Goal: Task Accomplishment & Management: Use online tool/utility

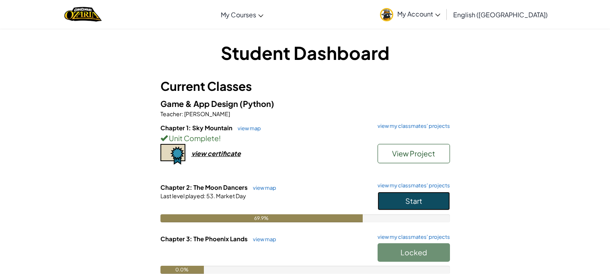
click at [422, 196] on button "Start" at bounding box center [413, 201] width 72 height 18
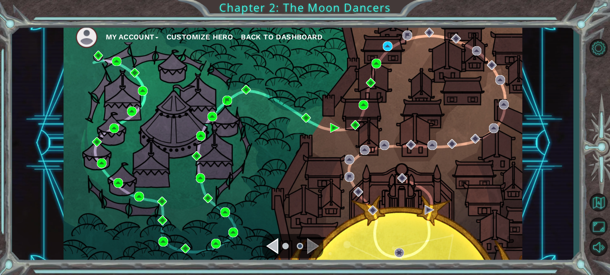
click at [412, 70] on div "My Account Customize Hero Back to Dashboard" at bounding box center [293, 143] width 459 height 242
click at [392, 47] on div "Practice 83. Narrow Streets Status: Unlocked" at bounding box center [389, 71] width 80 height 53
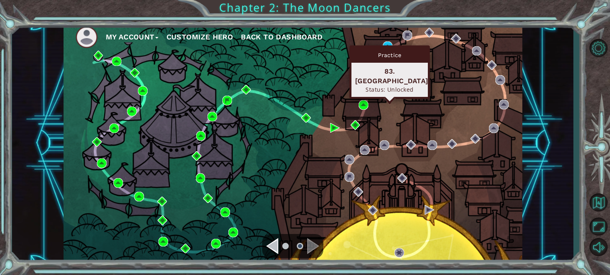
click at [388, 48] on div "Practice" at bounding box center [389, 54] width 76 height 15
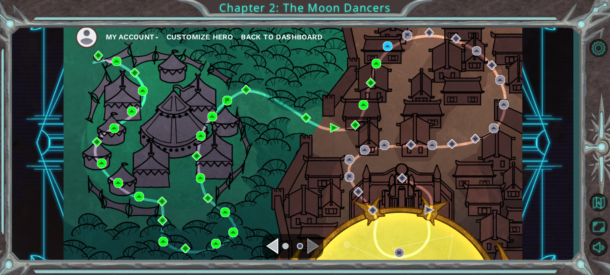
click at [531, 99] on div "My Account Customize Hero Back to Dashboard" at bounding box center [292, 143] width 561 height 242
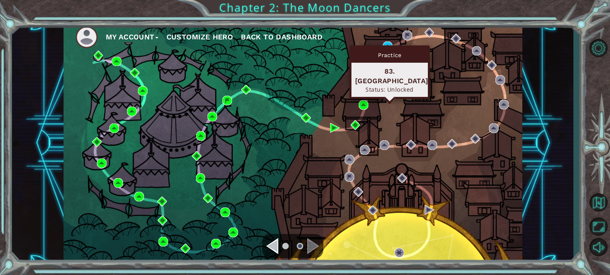
click at [391, 46] on div "Practice 83. Narrow Streets Status: Unlocked" at bounding box center [389, 71] width 80 height 53
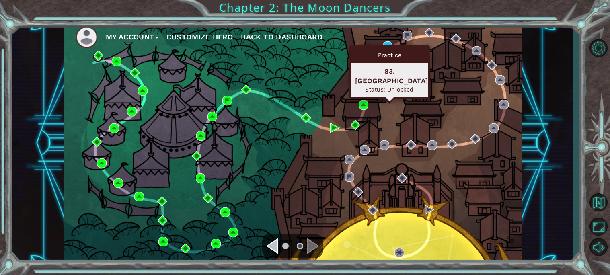
click at [391, 46] on div "Practice 83. Narrow Streets Status: Unlocked" at bounding box center [389, 71] width 80 height 53
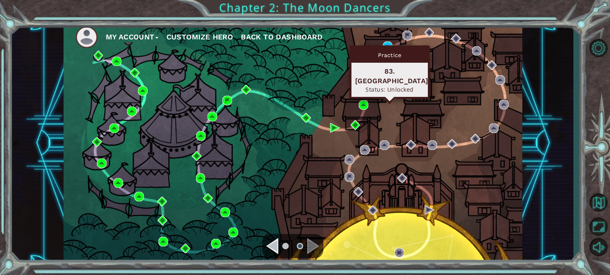
click at [429, 83] on div "My Account Customize Hero Back to Dashboard" at bounding box center [293, 143] width 459 height 242
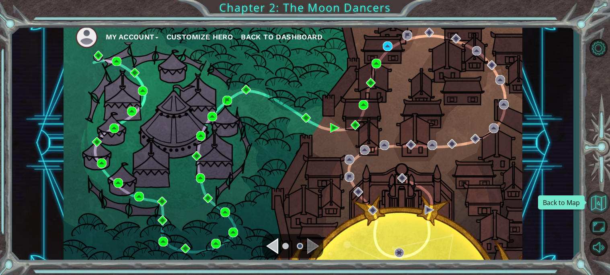
click at [602, 201] on button "Back to Map" at bounding box center [597, 202] width 23 height 23
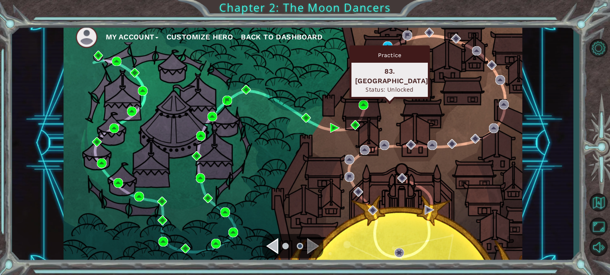
click at [391, 45] on div "Practice 83. Narrow Streets Status: Unlocked" at bounding box center [389, 71] width 80 height 53
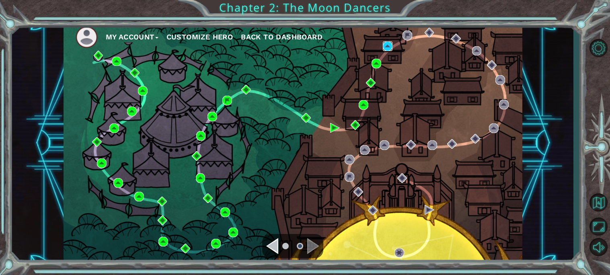
click at [389, 49] on img at bounding box center [388, 46] width 10 height 10
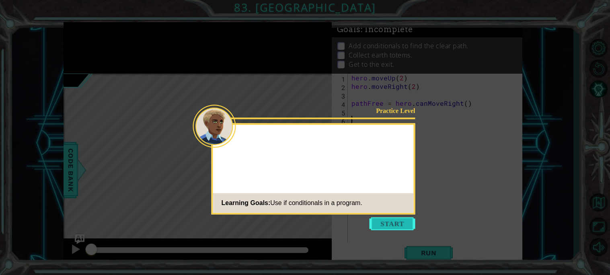
click at [390, 218] on button "Start" at bounding box center [392, 223] width 46 height 13
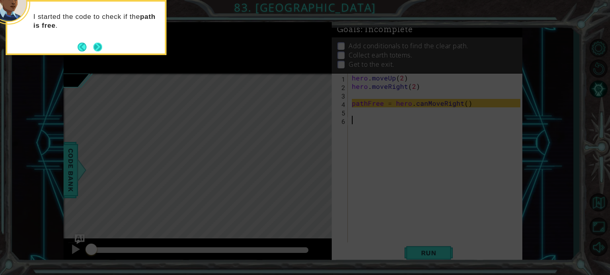
click at [94, 44] on button "Next" at bounding box center [97, 46] width 9 height 9
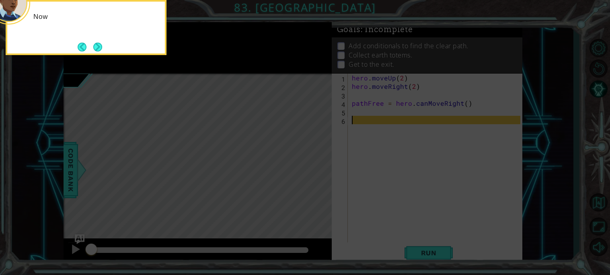
click at [94, 44] on button "Next" at bounding box center [97, 46] width 9 height 9
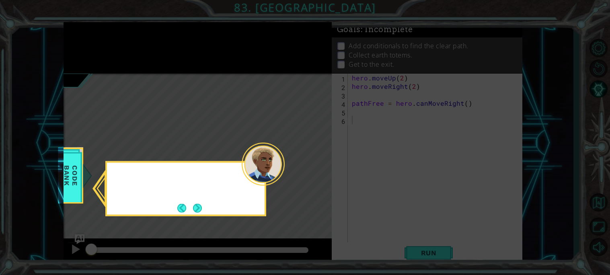
click at [94, 44] on icon at bounding box center [305, 137] width 610 height 275
click at [199, 209] on button "Next" at bounding box center [197, 207] width 9 height 9
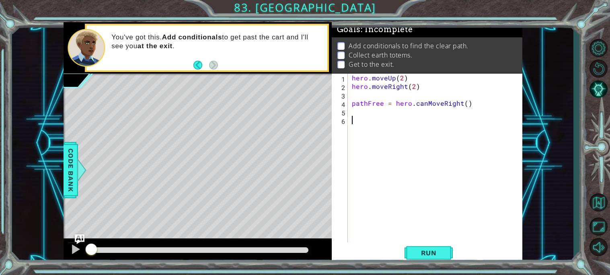
click at [199, 209] on div "Level Map" at bounding box center [249, 192] width 371 height 237
click at [375, 91] on div "hero . moveUp ( 2 ) hero . moveRight ( 2 ) pathFree = hero . canMoveRight ( )" at bounding box center [437, 167] width 174 height 186
click at [426, 257] on button "Run" at bounding box center [428, 252] width 48 height 19
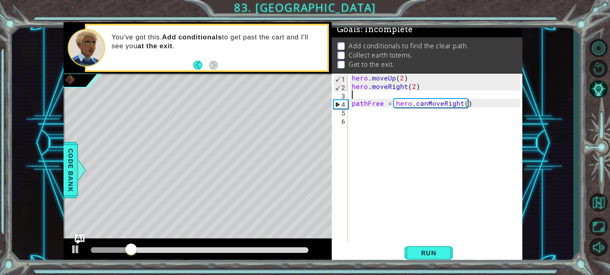
click at [380, 116] on div "hero . moveUp ( 2 ) hero . moveRight ( 2 ) pathFree = hero . canMoveRight ( )" at bounding box center [437, 167] width 174 height 186
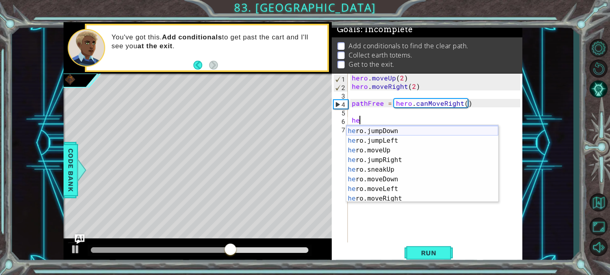
scroll to position [19, 0]
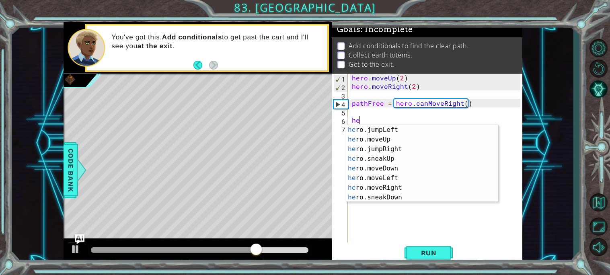
type textarea "h"
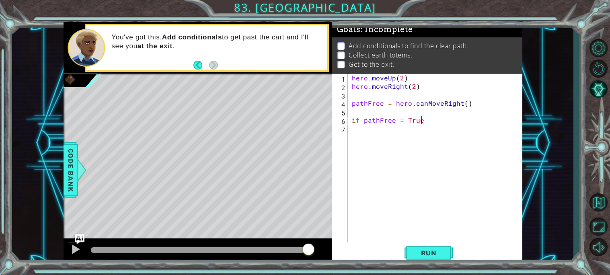
scroll to position [0, 4]
type textarea "if pathFree = True:"
click at [402, 128] on div "hero . moveUp ( 2 ) hero . moveRight ( 2 ) pathFree = hero . canMoveRight ( ) i…" at bounding box center [437, 167] width 174 height 186
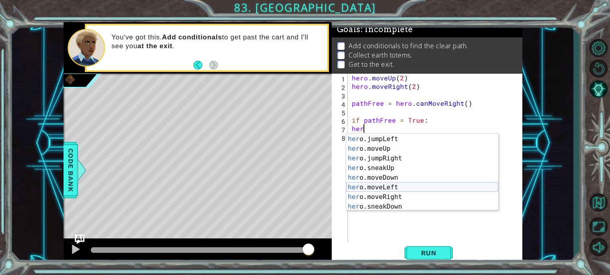
scroll to position [19, 0]
click at [396, 195] on div "her o.jumpLeft press enter her o.moveUp press enter her o.jumpRight press enter…" at bounding box center [422, 181] width 152 height 96
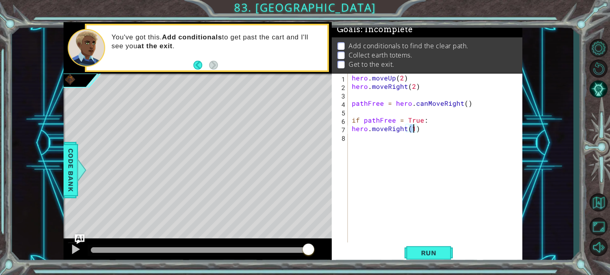
type textarea "hero.moveRight(2)"
click at [382, 169] on div "hero . moveUp ( 2 ) hero . moveRight ( 2 ) pathFree = hero . canMoveRight ( ) i…" at bounding box center [437, 167] width 174 height 186
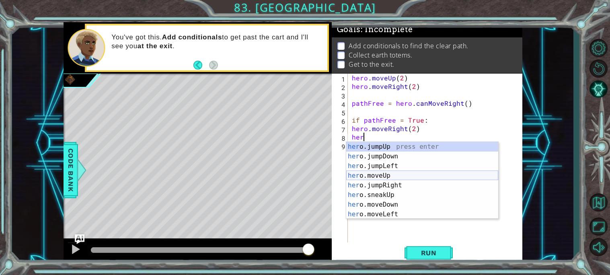
click at [389, 179] on div "her o.jumpUp press enter her o.jumpDown press enter her o.jumpLeft press enter …" at bounding box center [422, 190] width 152 height 96
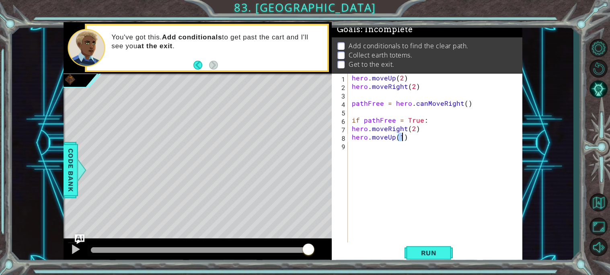
type textarea "hero.moveUp(2)"
click at [390, 184] on div "hero . moveUp ( 2 ) hero . moveRight ( 2 ) pathFree = hero . canMoveRight ( ) i…" at bounding box center [437, 167] width 174 height 186
click at [431, 255] on span "Run" at bounding box center [429, 253] width 32 height 8
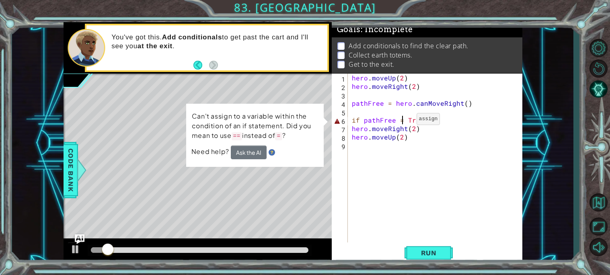
click at [402, 121] on div "hero . moveUp ( 2 ) hero . moveRight ( 2 ) pathFree = hero . canMoveRight ( ) i…" at bounding box center [437, 167] width 174 height 186
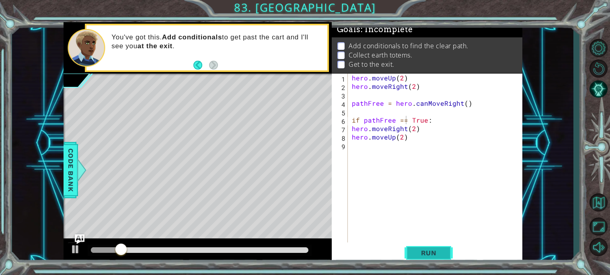
click at [442, 254] on span "Run" at bounding box center [429, 253] width 32 height 8
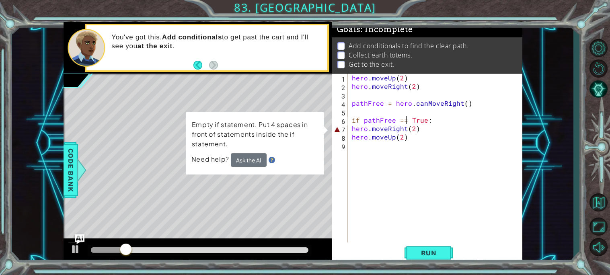
click at [351, 125] on div "hero . moveUp ( 2 ) hero . moveRight ( 2 ) pathFree = hero . canMoveRight ( ) i…" at bounding box center [437, 167] width 174 height 186
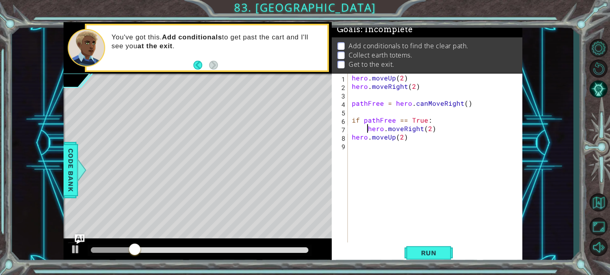
click at [350, 135] on div "hero . moveUp ( 2 ) hero . moveRight ( 2 ) pathFree = hero . canMoveRight ( ) i…" at bounding box center [437, 167] width 174 height 186
click at [412, 252] on button "Run" at bounding box center [428, 252] width 48 height 19
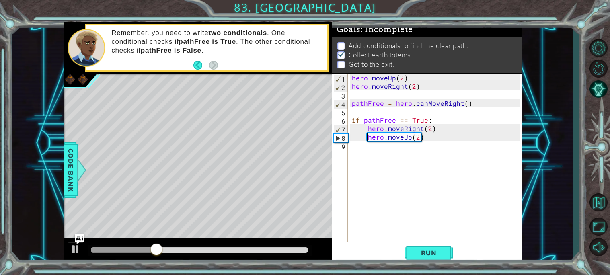
click at [419, 135] on div "hero . moveUp ( 2 ) hero . moveRight ( 2 ) pathFree = hero . canMoveRight ( ) i…" at bounding box center [437, 167] width 174 height 186
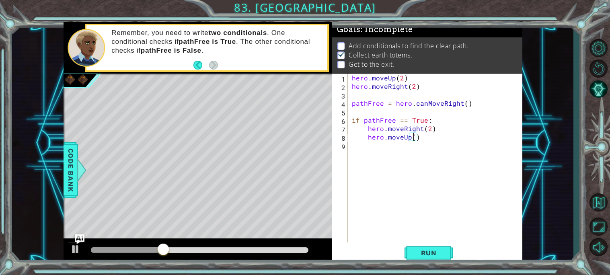
type textarea "hero.moveUp(3)"
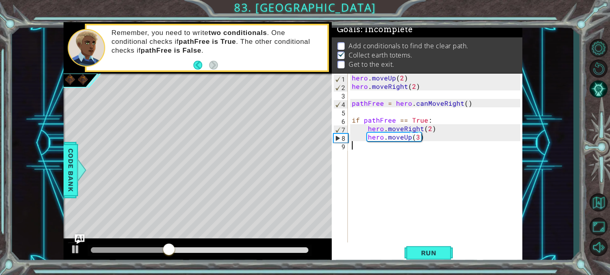
click at [391, 154] on div "hero . moveUp ( 2 ) hero . moveRight ( 2 ) pathFree = hero . canMoveRight ( ) i…" at bounding box center [437, 167] width 174 height 186
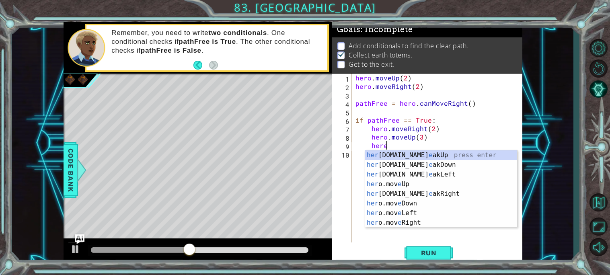
scroll to position [0, 1]
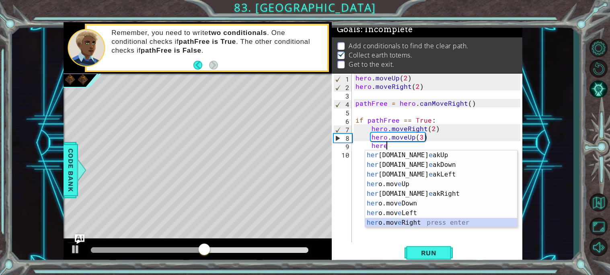
click at [413, 221] on div "her [DOMAIN_NAME] e akUp press enter her [DOMAIN_NAME] e akDown press enter her…" at bounding box center [441, 198] width 152 height 96
type textarea "hero.moveRight(1)"
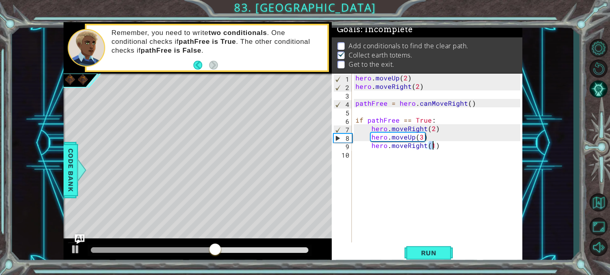
click at [394, 161] on div "hero . moveUp ( 2 ) hero . moveRight ( 2 ) pathFree = hero . canMoveRight ( ) i…" at bounding box center [439, 167] width 170 height 186
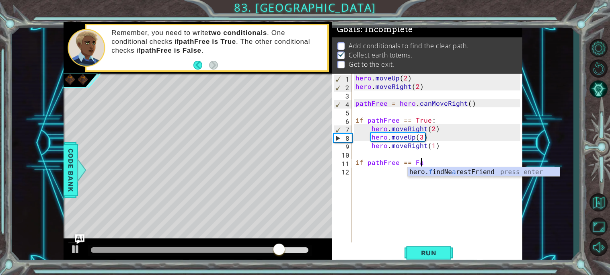
scroll to position [0, 4]
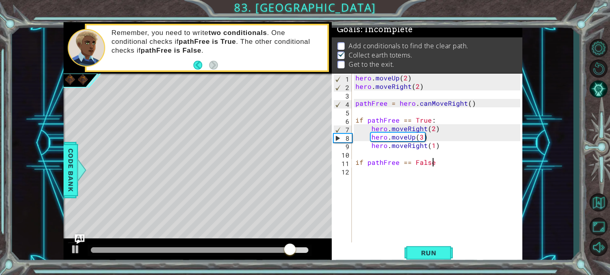
type textarea "if pathFree == False:"
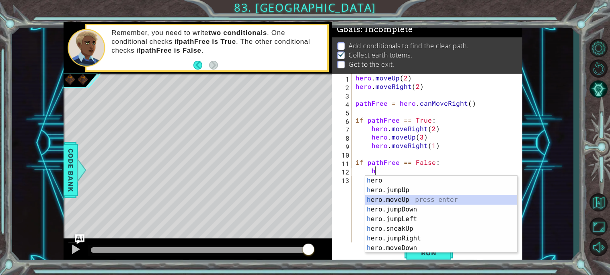
click at [413, 196] on div "h ero press enter h ero.jumpUp press enter h ero.moveUp press enter h ero.jumpD…" at bounding box center [441, 224] width 152 height 96
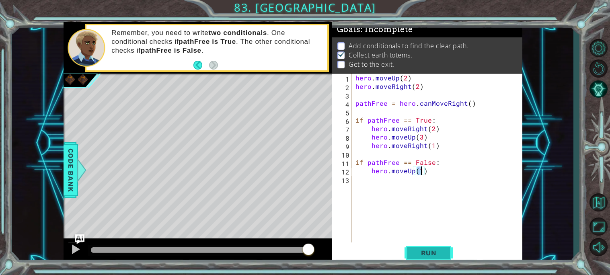
click at [419, 259] on button "Run" at bounding box center [428, 252] width 48 height 19
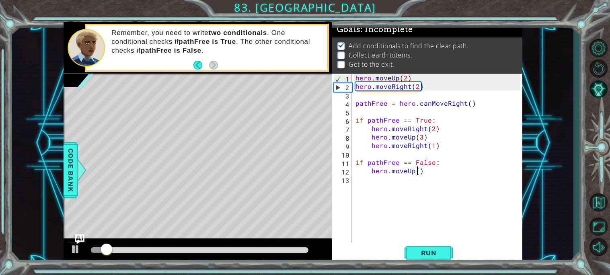
type textarea "hero.moveUp(2)"
click at [363, 194] on div "hero . moveUp ( 2 ) hero . moveRight ( 2 ) pathFree = hero . canMoveRight ( ) i…" at bounding box center [439, 167] width 170 height 186
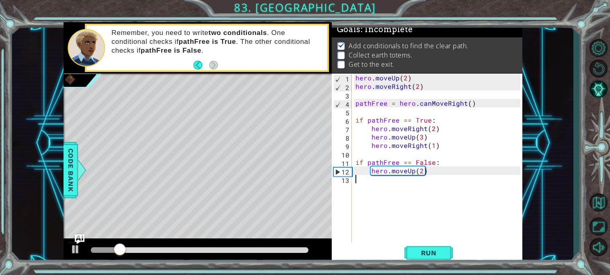
click at [404, 181] on div "hero . moveUp ( 2 ) hero . moveRight ( 2 ) pathFree = hero . canMoveRight ( ) i…" at bounding box center [439, 167] width 170 height 186
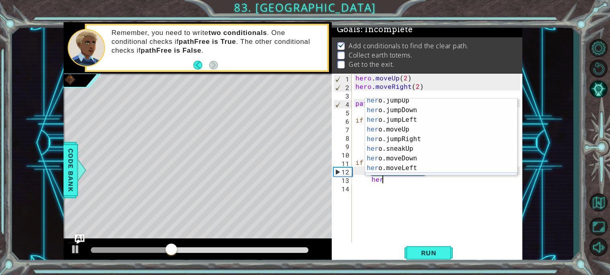
scroll to position [31, 0]
click at [395, 158] on div "her o.jumpLeft press enter her o.moveUp press enter her o.jumpRight press enter…" at bounding box center [441, 144] width 152 height 96
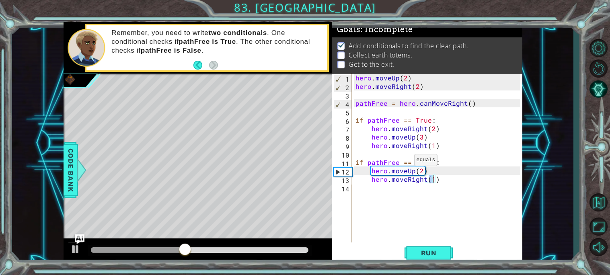
type textarea "hero.moveRight(2)"
click at [404, 201] on div "hero . moveUp ( 2 ) hero . moveRight ( 2 ) pathFree = hero . canMoveRight ( ) i…" at bounding box center [439, 167] width 170 height 186
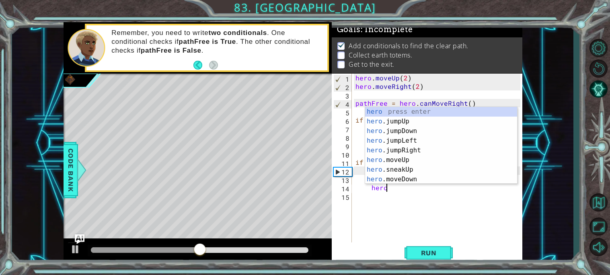
scroll to position [0, 1]
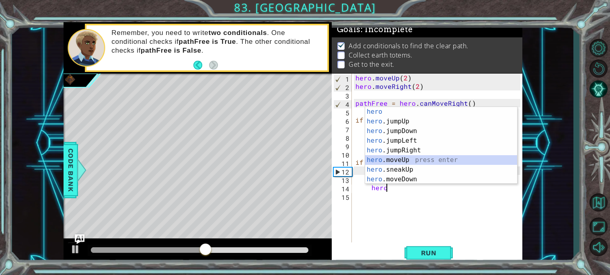
click at [402, 160] on div "hero press enter hero .jumpUp press enter hero .jumpDown press enter hero .jump…" at bounding box center [441, 155] width 152 height 96
type textarea "hero.moveUp(1)"
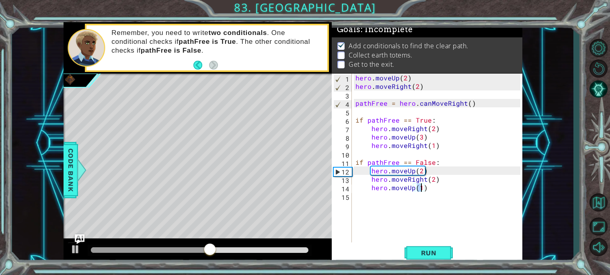
click at [406, 201] on div "hero . moveUp ( 2 ) hero . moveRight ( 2 ) pathFree = hero . canMoveRight ( ) i…" at bounding box center [439, 167] width 170 height 186
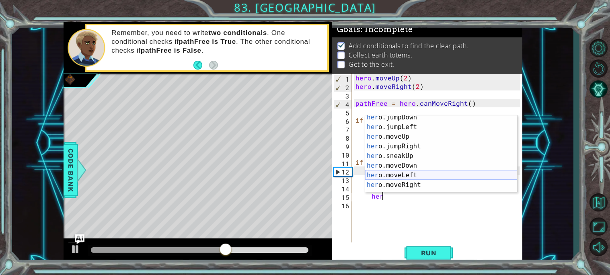
scroll to position [25, 0]
click at [427, 177] on div "her o.jumpDown press enter her o.jumpLeft press enter her o.moveUp press enter …" at bounding box center [441, 157] width 152 height 96
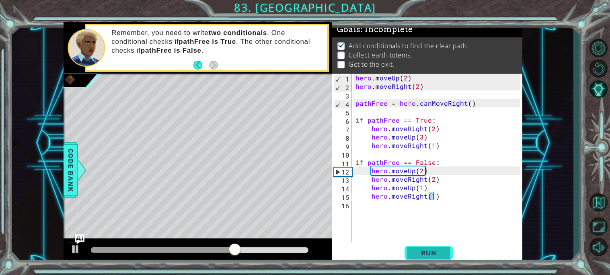
type textarea "hero.moveRight(1)"
click at [430, 254] on span "Run" at bounding box center [429, 253] width 32 height 8
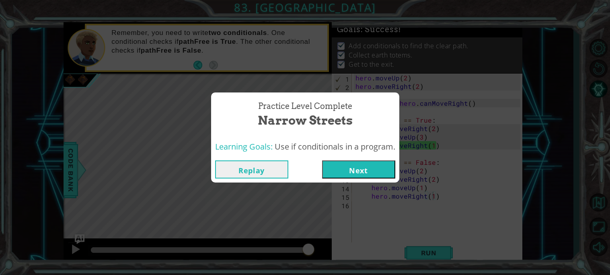
click at [383, 168] on button "Next" at bounding box center [358, 169] width 73 height 18
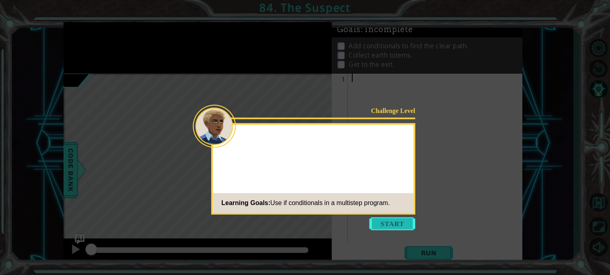
click at [385, 221] on button "Start" at bounding box center [392, 223] width 46 height 13
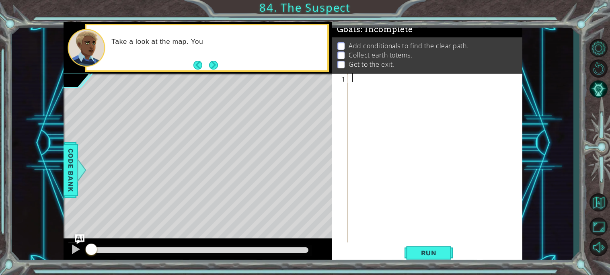
click at [407, 136] on div at bounding box center [437, 167] width 174 height 186
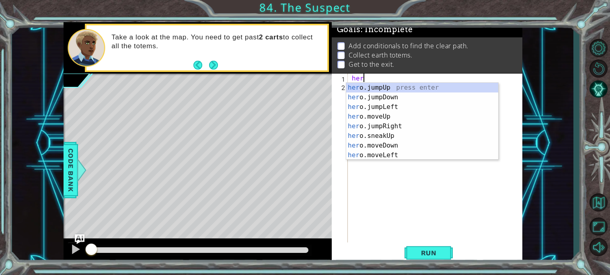
type textarea "h"
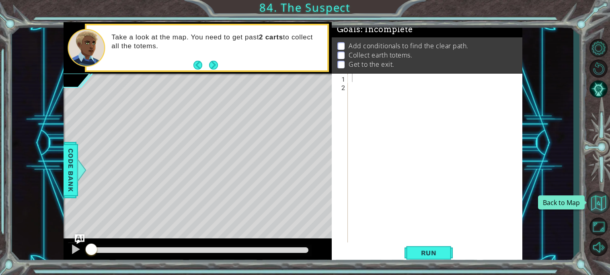
click at [592, 199] on button "Back to Map" at bounding box center [597, 202] width 23 height 23
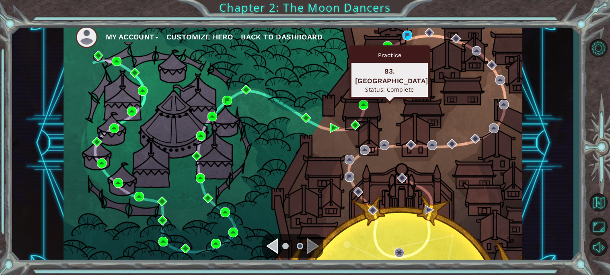
click at [389, 48] on div "Practice" at bounding box center [389, 54] width 76 height 15
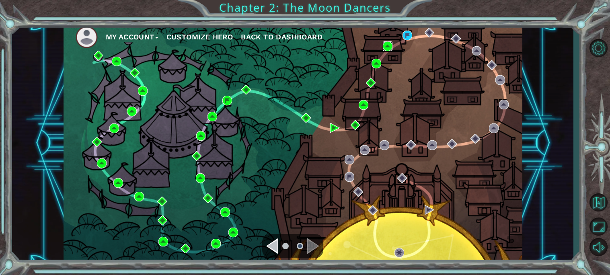
click at [392, 49] on img at bounding box center [388, 46] width 10 height 10
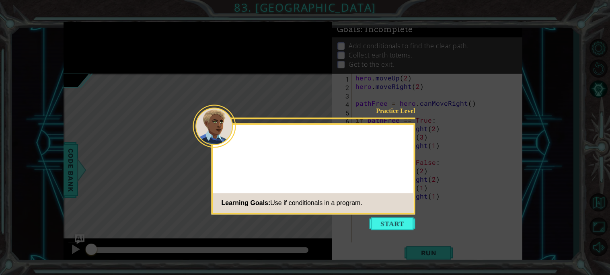
click at [418, 158] on icon at bounding box center [305, 137] width 610 height 275
click at [413, 217] on icon at bounding box center [305, 137] width 610 height 275
click at [402, 223] on button "Start" at bounding box center [392, 223] width 46 height 13
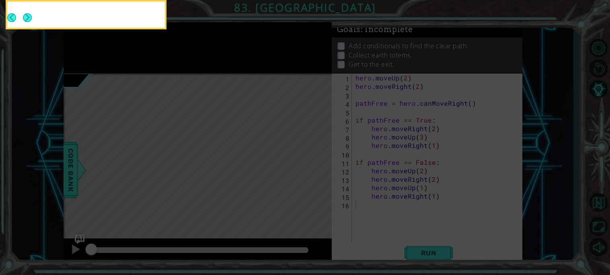
click at [511, 166] on icon at bounding box center [305, 40] width 610 height 467
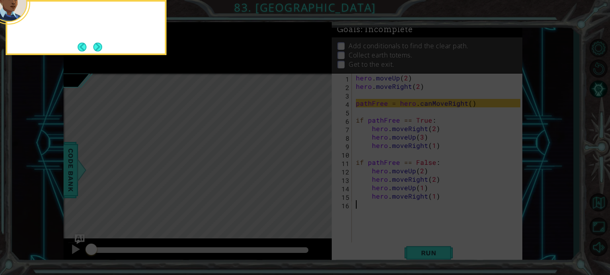
click at [35, 18] on div at bounding box center [86, 16] width 158 height 23
click at [97, 50] on button "Next" at bounding box center [97, 46] width 9 height 9
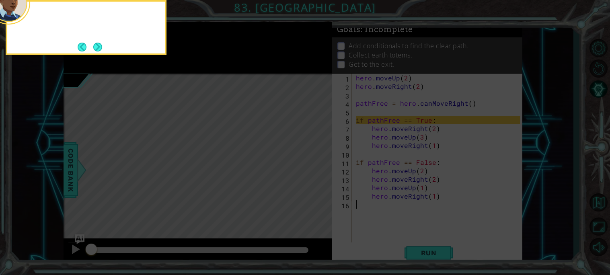
click at [100, 55] on div at bounding box center [86, 27] width 161 height 55
click at [102, 51] on button "Next" at bounding box center [97, 47] width 9 height 9
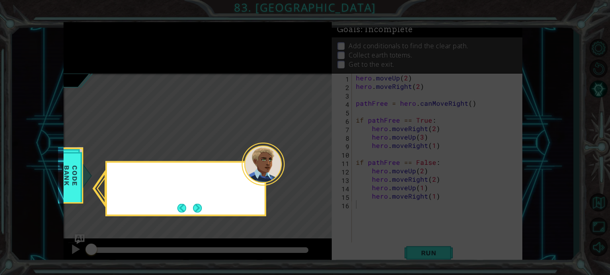
click at [103, 49] on icon at bounding box center [305, 137] width 610 height 275
click at [211, 216] on div "You can check the" at bounding box center [185, 188] width 161 height 55
click at [203, 210] on button "Next" at bounding box center [197, 208] width 15 height 15
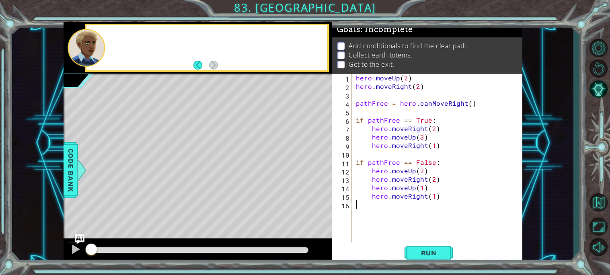
click at [207, 205] on div "Level Map" at bounding box center [249, 192] width 371 height 237
click at [604, 201] on button "Back to Map" at bounding box center [597, 202] width 23 height 23
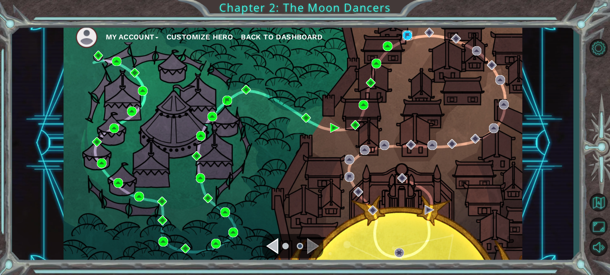
click at [408, 38] on img at bounding box center [407, 36] width 10 height 10
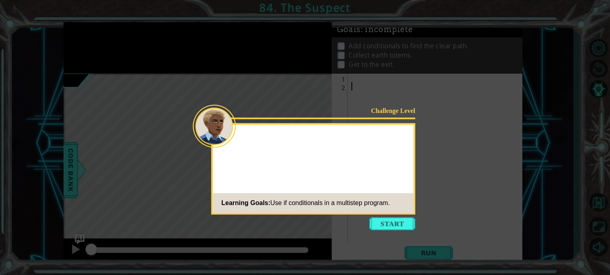
click at [413, 168] on div "Challenge Level Learning Goals: Use if conditionals in a multistep program." at bounding box center [313, 168] width 204 height 91
click at [380, 215] on icon at bounding box center [305, 137] width 610 height 275
click at [392, 224] on button "Start" at bounding box center [392, 223] width 46 height 13
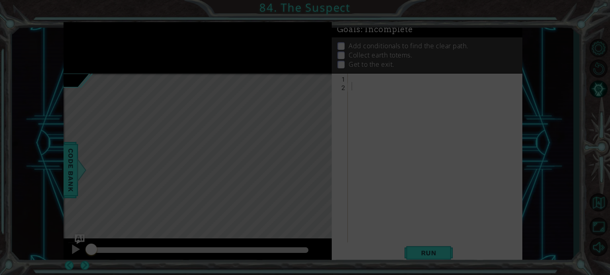
click at [394, 217] on icon at bounding box center [305, 137] width 610 height 275
click at [438, 92] on icon at bounding box center [305, 137] width 610 height 275
click at [443, 81] on icon at bounding box center [305, 137] width 610 height 275
click at [439, 82] on icon at bounding box center [305, 137] width 610 height 275
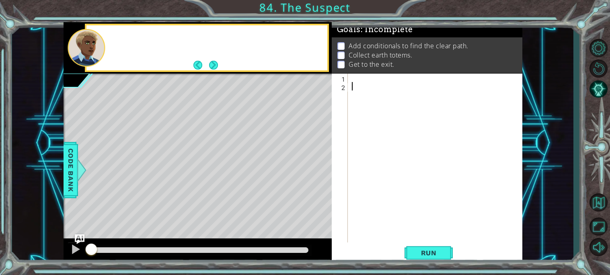
click at [448, 87] on div at bounding box center [437, 167] width 174 height 186
click at [441, 82] on div at bounding box center [437, 167] width 174 height 186
click at [443, 79] on div at bounding box center [437, 167] width 174 height 186
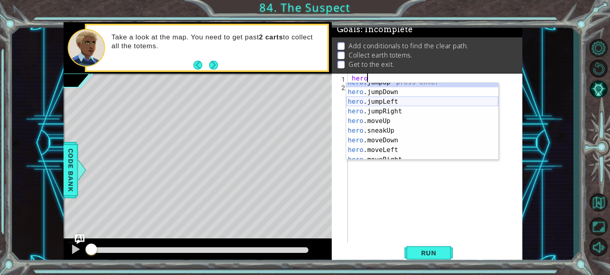
scroll to position [22, 0]
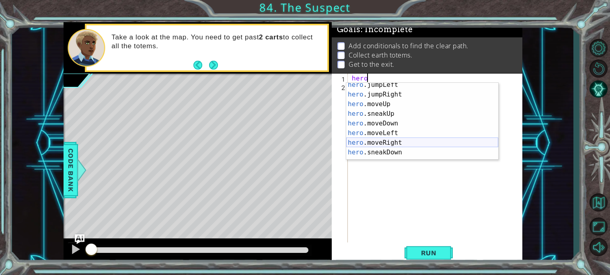
click at [392, 142] on div "hero .jumpLeft press enter hero .jumpRight press enter hero .moveUp press enter…" at bounding box center [422, 128] width 152 height 96
type textarea "hero.moveRight(1)"
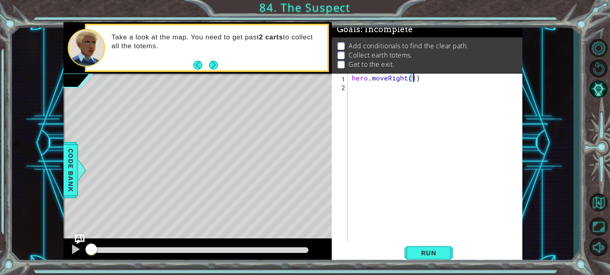
click at [392, 141] on div "hero . moveRight ( 1 )" at bounding box center [437, 167] width 174 height 186
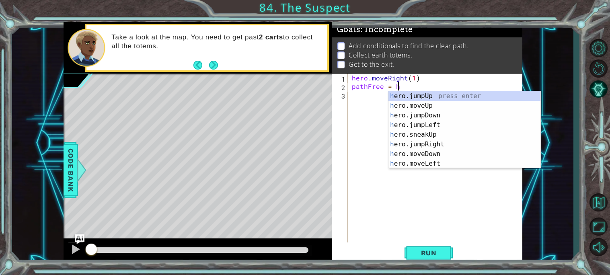
scroll to position [0, 2]
type textarea "pathFree = her"
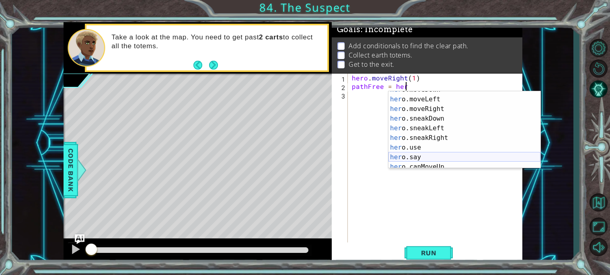
scroll to position [115, 0]
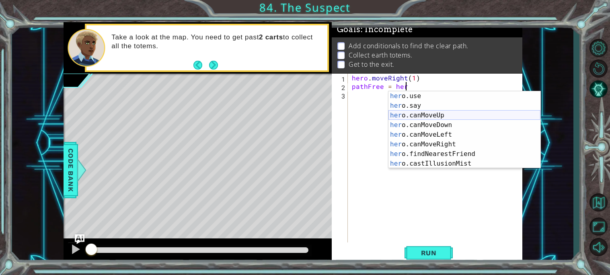
click at [434, 117] on div "her o.use press enter her o.say press enter her o.canMoveUp press enter her o.c…" at bounding box center [464, 139] width 152 height 96
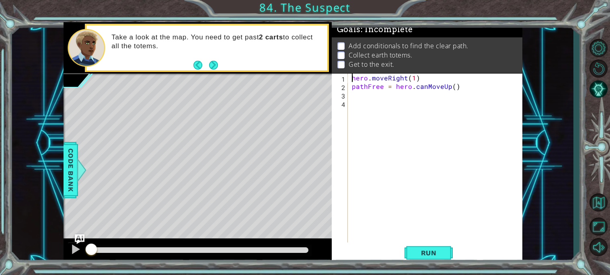
click at [433, 116] on div "hero . moveRight ( 1 ) pathFree = hero . [GEOGRAPHIC_DATA] ( )" at bounding box center [437, 167] width 174 height 186
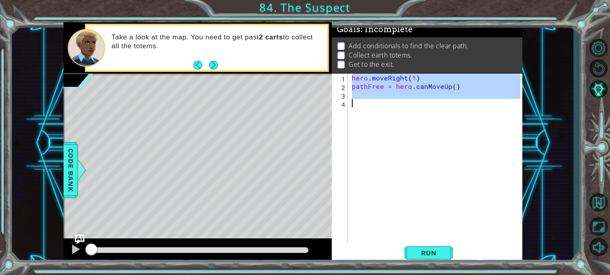
click at [433, 113] on div "hero . moveRight ( 1 ) pathFree = hero . [GEOGRAPHIC_DATA] ( )" at bounding box center [435, 158] width 170 height 169
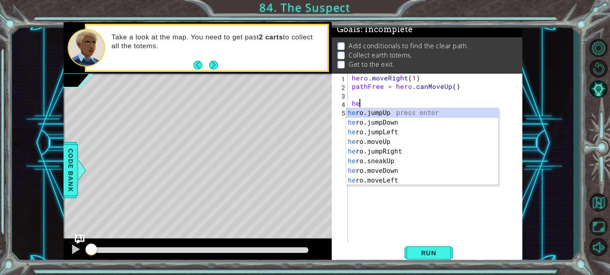
type textarea "h"
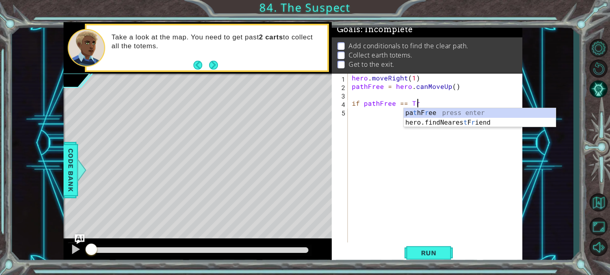
scroll to position [0, 4]
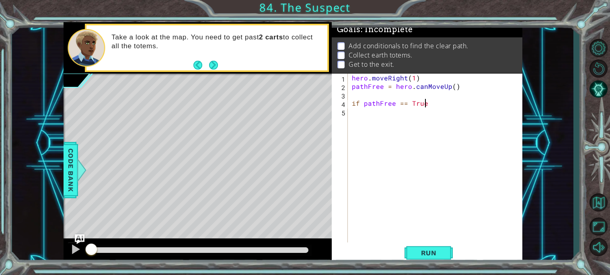
type textarea "if pathFree == True:"
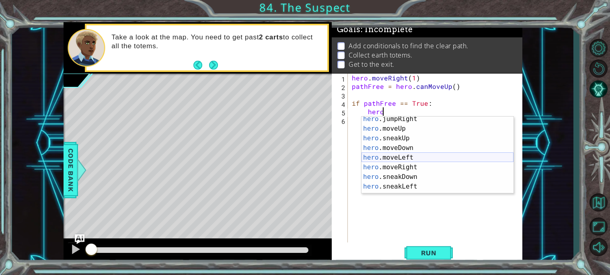
scroll to position [31, 0]
click at [415, 167] on div "hero .jumpRight press enter hero .moveUp press enter hero .sneakUp press enter …" at bounding box center [437, 162] width 152 height 96
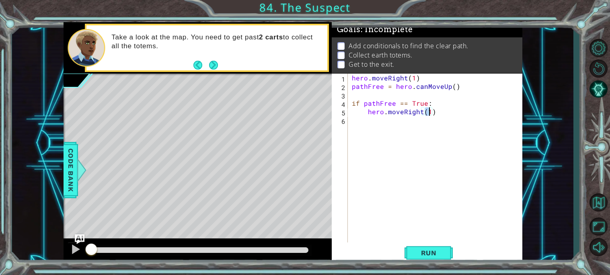
type textarea "hero.moveRight(3)"
click at [400, 133] on div "hero . moveRight ( 1 ) pathFree = hero . canMoveUp ( ) if pathFree == True : he…" at bounding box center [437, 167] width 174 height 186
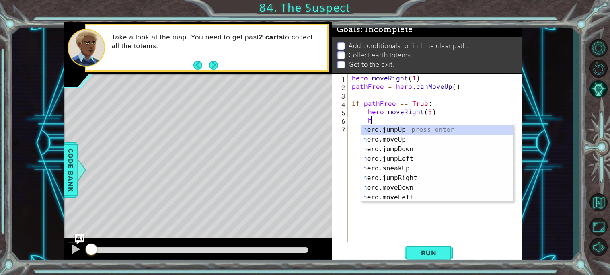
scroll to position [0, 1]
click at [391, 157] on div "her o.jumpUp press enter her o.jumpDown press enter her o.jumpLeft press enter …" at bounding box center [437, 173] width 152 height 96
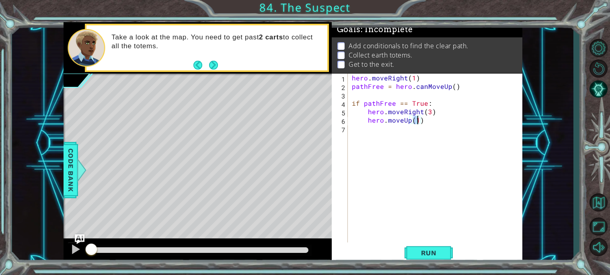
type textarea "hero.moveUp(2)"
click at [399, 152] on div "hero . moveRight ( 1 ) pathFree = hero . canMoveUp ( ) if pathFree == True : he…" at bounding box center [437, 167] width 174 height 186
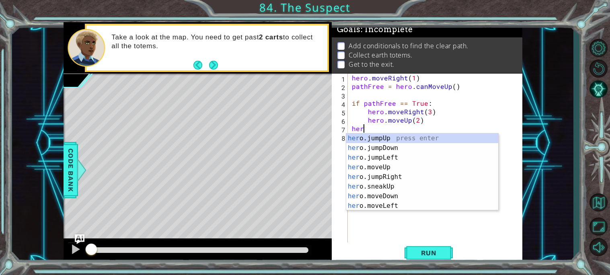
scroll to position [0, 0]
type textarea "h"
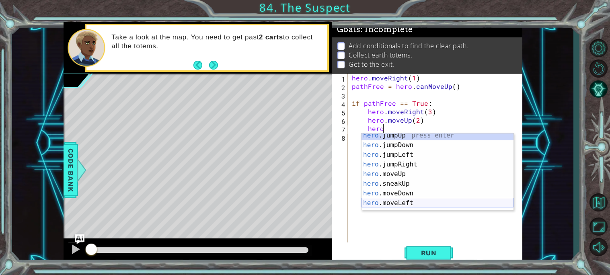
scroll to position [5, 0]
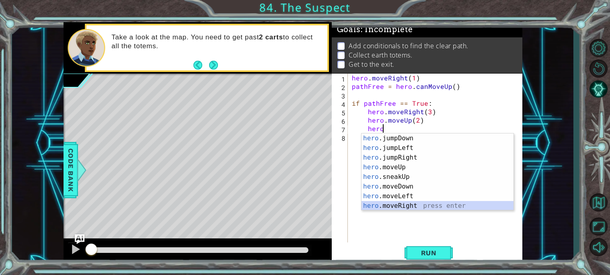
click at [404, 208] on div "hero .jumpDown press enter hero .jumpLeft press enter hero .jumpRight press ent…" at bounding box center [437, 181] width 152 height 96
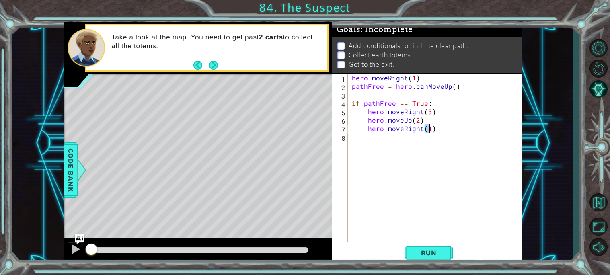
type textarea "hero.moveRight(2)"
click at [393, 166] on div "hero . moveRight ( 1 ) pathFree = hero . canMoveUp ( ) if pathFree == True : he…" at bounding box center [437, 167] width 174 height 186
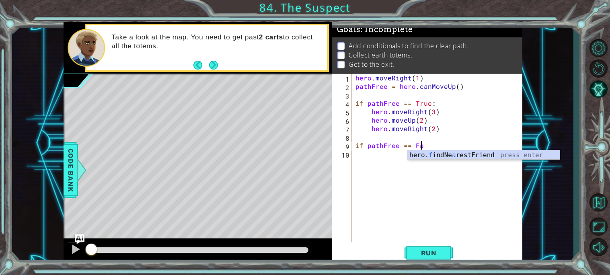
scroll to position [0, 4]
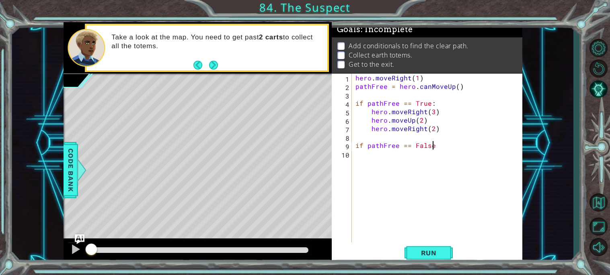
type textarea "if pathFree == False:"
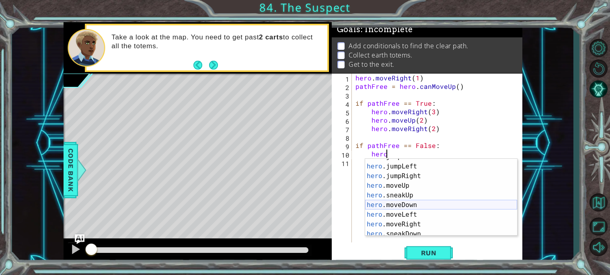
scroll to position [26, 0]
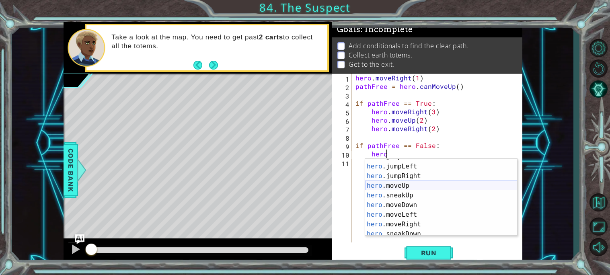
click at [401, 187] on div "hero .jumpDown press enter hero .jumpLeft press enter hero .jumpRight press ent…" at bounding box center [441, 200] width 152 height 96
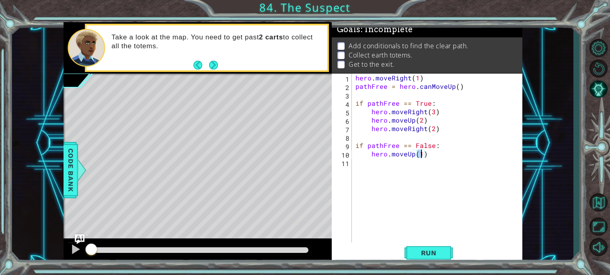
type textarea "hero.moveUp(2)"
click at [365, 170] on div "hero . moveRight ( 1 ) pathFree = hero . canMoveUp ( ) if pathFree == True : he…" at bounding box center [439, 167] width 170 height 186
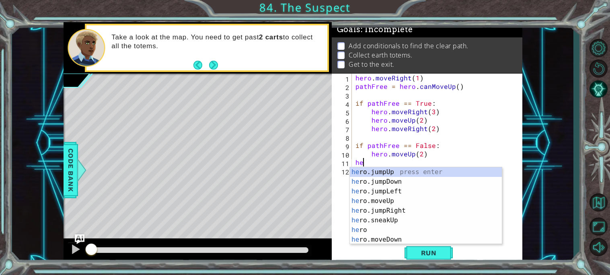
scroll to position [0, 0]
type textarea "h"
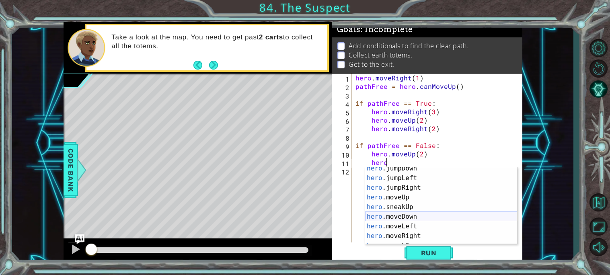
scroll to position [25, 0]
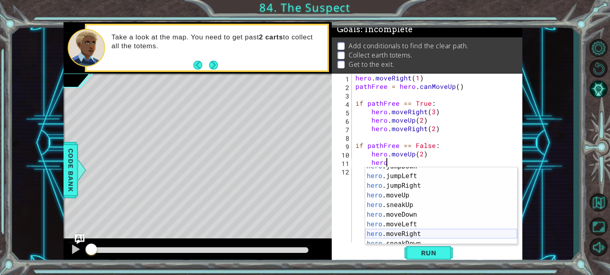
click at [413, 233] on div "hero .jumpDown press enter hero .jumpLeft press enter hero .jumpRight press ent…" at bounding box center [441, 210] width 152 height 96
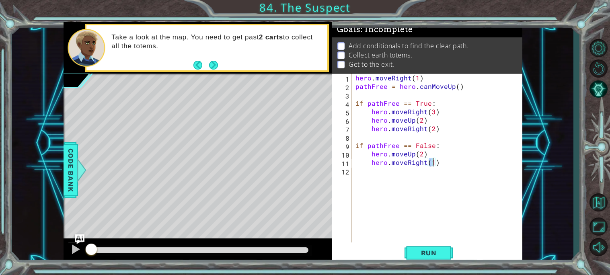
type textarea "hero.moveRight(5)"
click at [380, 164] on div "hero . moveRight ( 1 ) pathFree = hero . canMoveUp ( ) if pathFree == True : he…" at bounding box center [439, 167] width 170 height 186
click at [384, 171] on div "hero . moveRight ( 1 ) pathFree = hero . canMoveUp ( ) if pathFree == True : he…" at bounding box center [439, 167] width 170 height 186
type textarea "if pathFree == True:"
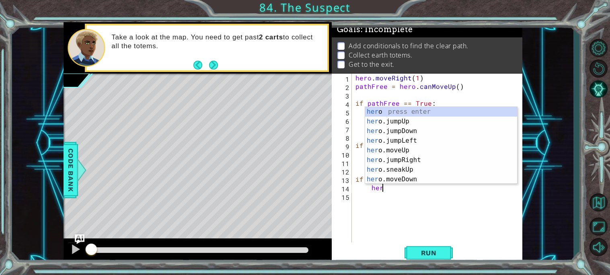
scroll to position [0, 1]
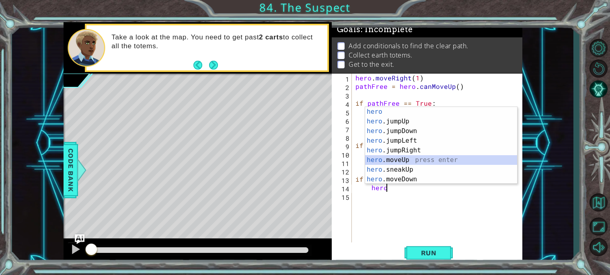
click at [414, 162] on div "hero press enter hero .jumpUp press enter hero .jumpDown press enter hero .jump…" at bounding box center [441, 155] width 152 height 96
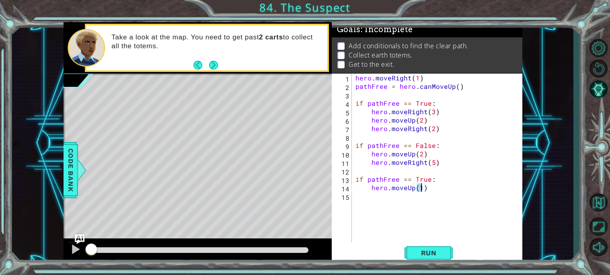
type textarea "hero.moveUp(2)"
click at [398, 201] on div "hero . moveRight ( 1 ) pathFree = hero . canMoveUp ( ) if pathFree == True : he…" at bounding box center [439, 167] width 170 height 186
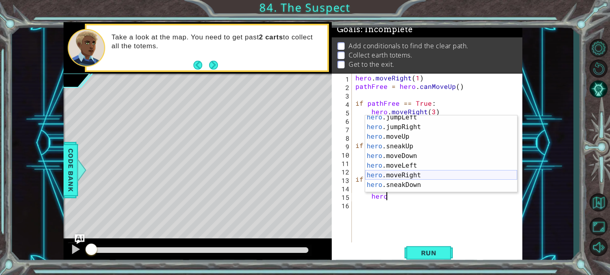
scroll to position [31, 0]
click at [401, 174] on div "hero .jumpLeft press enter hero .jumpRight press enter hero .moveUp press enter…" at bounding box center [441, 161] width 152 height 96
type textarea "hero.moveRight(1)"
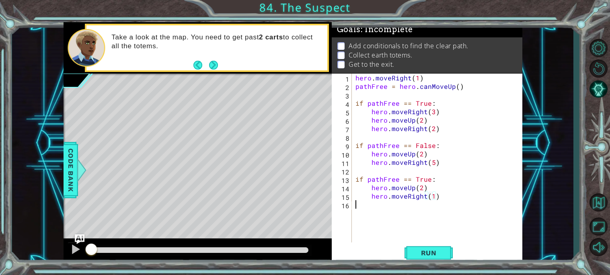
click at [405, 201] on div "hero . moveRight ( 1 ) pathFree = hero . canMoveUp ( ) if pathFree == True : he…" at bounding box center [439, 167] width 170 height 186
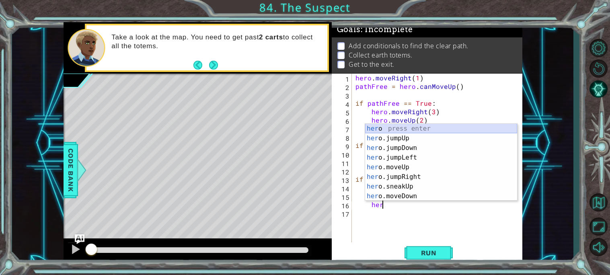
scroll to position [0, 0]
click at [402, 168] on div "her o press enter her o.jumpUp press enter her o.jumpDown press enter her o.jum…" at bounding box center [441, 172] width 152 height 96
type textarea "hero.moveUp(1)"
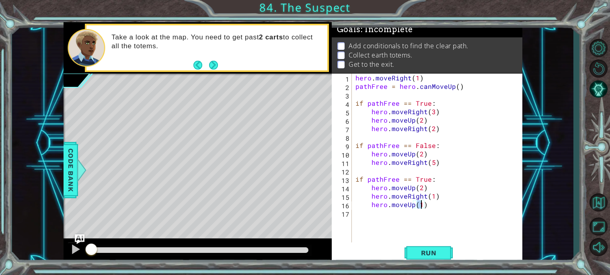
click at [371, 229] on div "hero . moveRight ( 1 ) pathFree = hero . canMoveUp ( ) if pathFree == True : he…" at bounding box center [439, 167] width 170 height 186
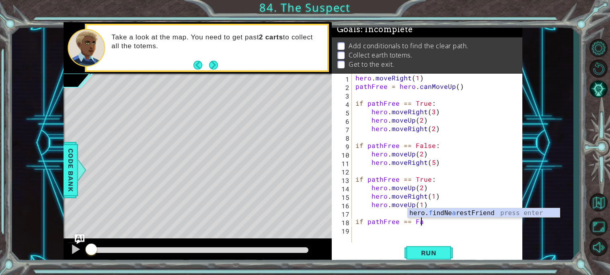
scroll to position [0, 4]
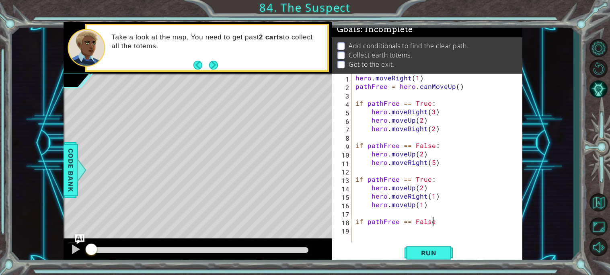
type textarea "if pathFree == False:"
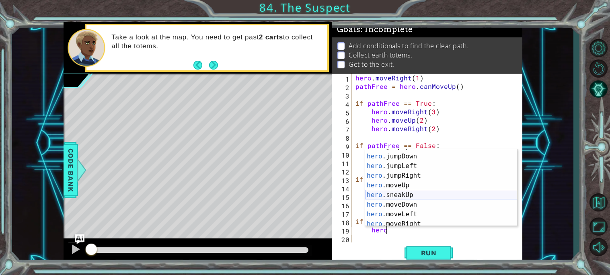
scroll to position [17, 0]
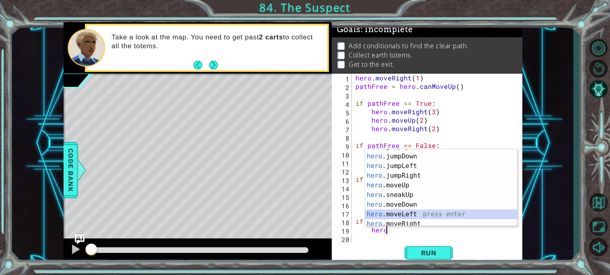
click at [407, 213] on div "hero .jumpUp press enter hero .jumpDown press enter hero .jumpLeft press enter …" at bounding box center [441, 190] width 152 height 96
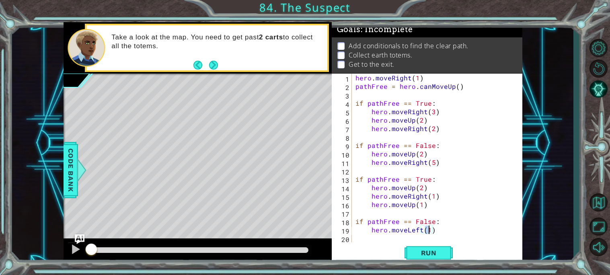
scroll to position [0, 4]
type textarea "hero.moveLeft(2)"
click at [378, 245] on div "Run" at bounding box center [428, 252] width 191 height 19
click at [377, 242] on div "hero.moveLeft(2) 1 2 3 4 5 6 7 8 9 10 11 12 13 14 15 16 17 18 19 20 hero . move…" at bounding box center [427, 169] width 191 height 191
click at [447, 234] on div "hero . moveRight ( 1 ) pathFree = hero . canMoveUp ( ) if pathFree == True : he…" at bounding box center [439, 167] width 170 height 186
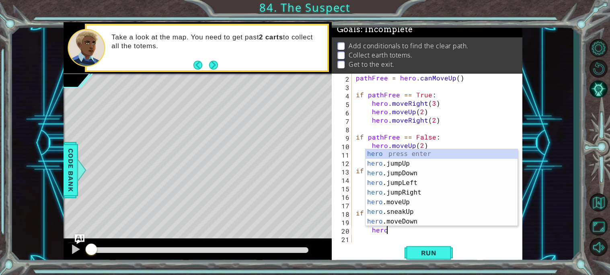
scroll to position [0, 1]
click at [467, 203] on div "hero press enter hero .jumpUp press enter hero .jumpDown press enter hero .jump…" at bounding box center [441, 197] width 152 height 96
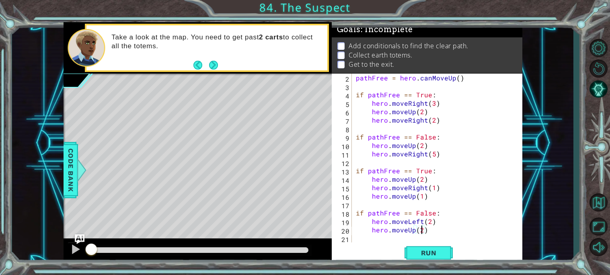
scroll to position [0, 4]
type textarea "hero.moveUp(2)"
click at [376, 245] on div "Run" at bounding box center [428, 252] width 191 height 19
click at [373, 242] on div "pathFree = hero . canMoveUp ( ) if pathFree == True : hero . moveRight ( 3 ) he…" at bounding box center [439, 167] width 170 height 186
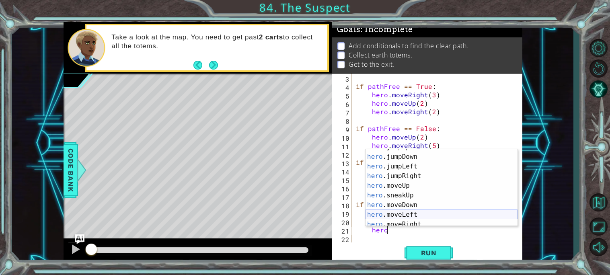
scroll to position [0, 0]
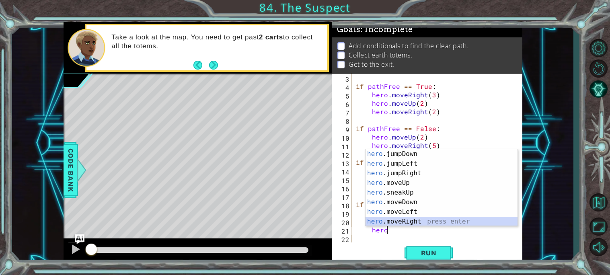
click at [416, 223] on div "hero .jumpDown press enter hero .jumpLeft press enter hero .jumpRight press ent…" at bounding box center [441, 197] width 152 height 96
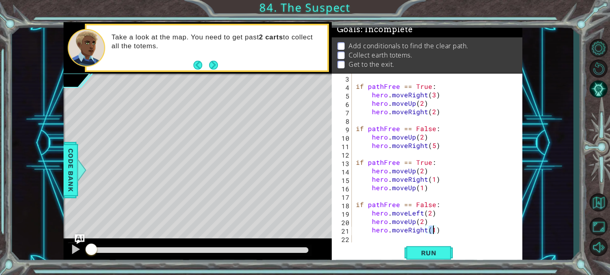
type textarea "hero.moveRight(3)"
click at [387, 238] on div "if pathFree == True : hero . moveRight ( 3 ) hero . moveUp ( 2 ) hero . moveRig…" at bounding box center [439, 167] width 170 height 186
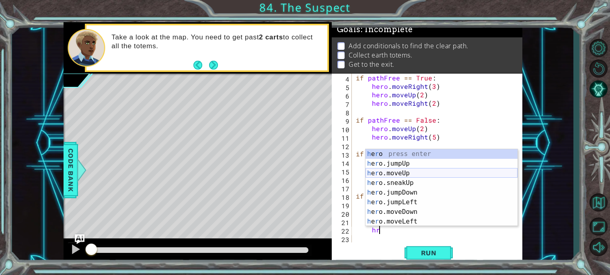
click at [411, 175] on div "h e r o press enter h e r o.jumpUp press enter h e r o.moveUp press enter h e r…" at bounding box center [441, 197] width 152 height 96
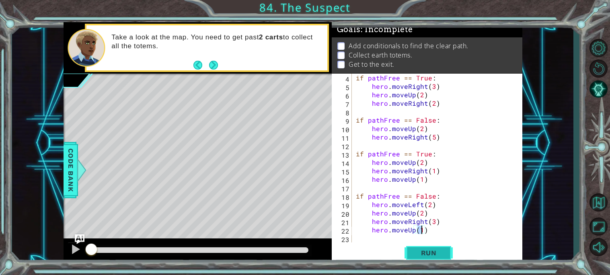
click at [430, 250] on span "Run" at bounding box center [429, 253] width 32 height 8
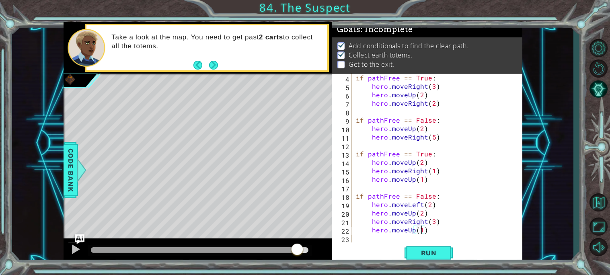
drag, startPoint x: 283, startPoint y: 249, endPoint x: 360, endPoint y: 254, distance: 76.9
click at [360, 254] on div "1 ההההההההההההההההההההההההההההההההההההההההההההההההההההההההההההההההההההההההההההה…" at bounding box center [293, 143] width 459 height 242
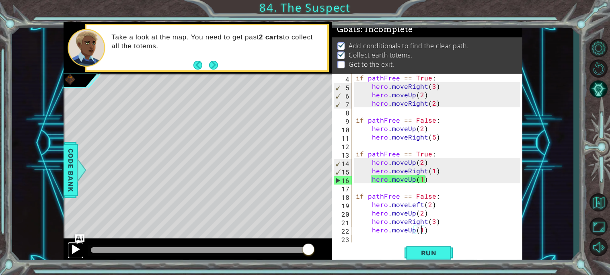
click at [81, 247] on button at bounding box center [76, 250] width 16 height 16
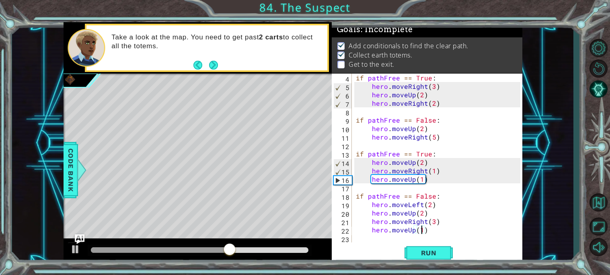
click at [355, 118] on div "if pathFree == True : hero . moveRight ( 3 ) hero . moveUp ( 2 ) hero . moveRig…" at bounding box center [439, 167] width 170 height 186
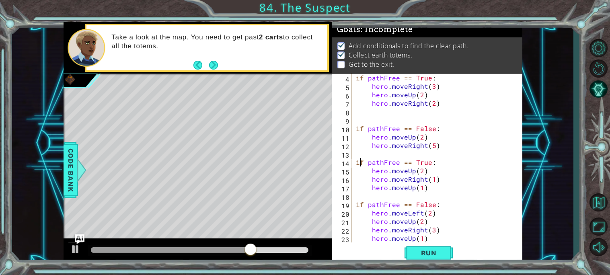
click at [359, 160] on div "if pathFree == True : hero . moveRight ( 3 ) hero . moveUp ( 2 ) hero . moveRig…" at bounding box center [439, 167] width 170 height 186
click at [357, 160] on div "if pathFree == True : hero . moveRight ( 3 ) hero . moveUp ( 2 ) hero . moveRig…" at bounding box center [439, 167] width 170 height 186
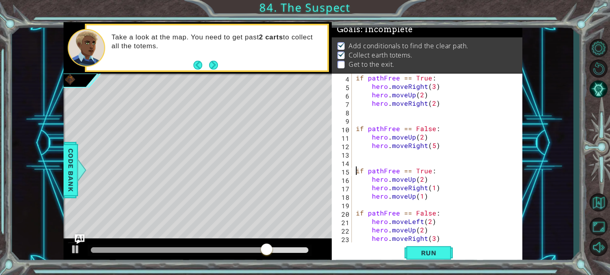
click at [353, 211] on div "if pathFree == True: 4 5 6 7 8 9 10 11 12 13 14 15 16 17 18 19 20 21 22 23 24 i…" at bounding box center [426, 158] width 189 height 169
click at [355, 211] on div "if pathFree == True : hero . moveRight ( 3 ) hero . moveUp ( 2 ) hero . moveRig…" at bounding box center [439, 167] width 170 height 186
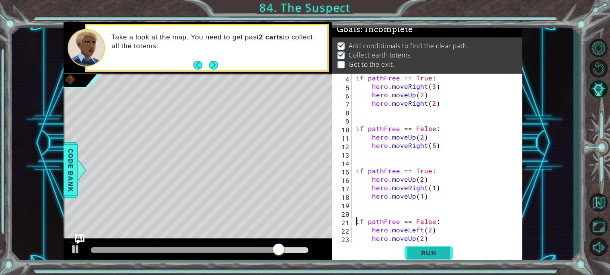
click at [437, 250] on span "Run" at bounding box center [429, 253] width 32 height 8
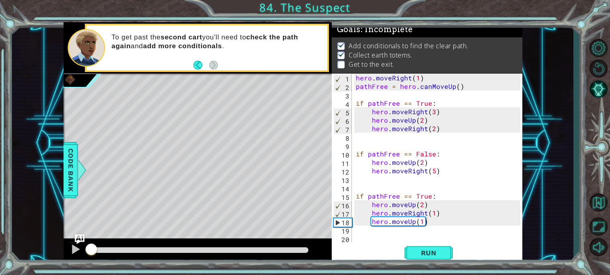
drag, startPoint x: 94, startPoint y: 250, endPoint x: 55, endPoint y: 223, distance: 47.4
click at [55, 223] on div "1 ההההההההההההההההההההההההההההההההההההההההההההההההההההההההההההההההההההההההההההה…" at bounding box center [292, 143] width 561 height 242
click at [75, 244] on img "Ask AI" at bounding box center [79, 239] width 10 height 10
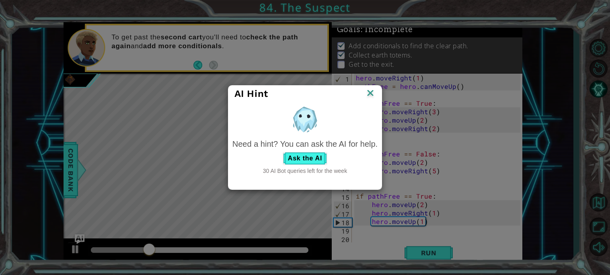
click at [372, 92] on img at bounding box center [370, 94] width 10 height 12
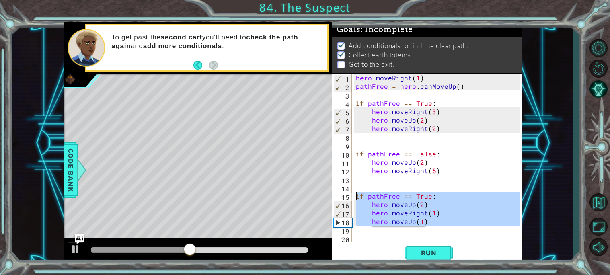
drag, startPoint x: 468, startPoint y: 229, endPoint x: 347, endPoint y: 191, distance: 127.0
click at [347, 191] on div "if pathFree == False: 1 2 3 4 5 6 7 8 9 10 11 12 13 14 15 16 17 18 19 20 21 her…" at bounding box center [426, 158] width 189 height 169
type textarea "if pathFree == True:"
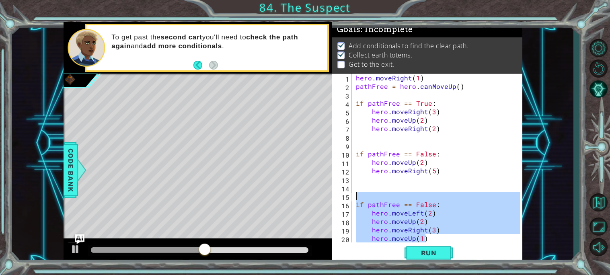
click at [305, 192] on div "1 ההההההההההההההההההההההההההההההההההההההההההההההההההההההההההההההההההההההההההההה…" at bounding box center [293, 143] width 459 height 242
type textarea "if pathFree == False:"
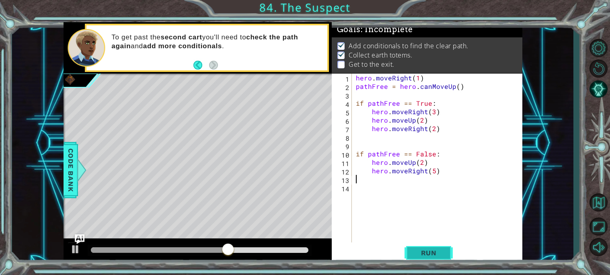
click at [445, 252] on button "Run" at bounding box center [428, 252] width 48 height 19
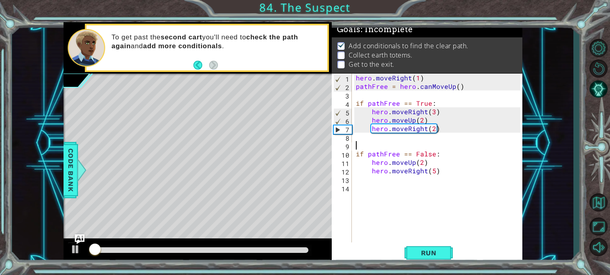
click at [361, 141] on div "hero . moveRight ( 1 ) pathFree = hero . canMoveUp ( ) if pathFree == True : he…" at bounding box center [439, 167] width 170 height 186
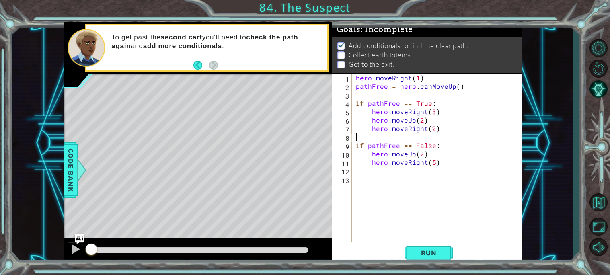
drag, startPoint x: 116, startPoint y: 249, endPoint x: 0, endPoint y: 228, distance: 117.7
click at [0, 228] on div "1 ההההההההההההההההההההההההההההההההההההההההההההההההההההההההההההההההההההההההההההה…" at bounding box center [305, 137] width 610 height 275
click at [71, 229] on div "methods hero use(thing) moveUp(steps) moveDown(steps) moveLeft(steps) moveRight…" at bounding box center [293, 143] width 459 height 242
drag, startPoint x: 109, startPoint y: 244, endPoint x: 11, endPoint y: 220, distance: 101.0
click at [11, 220] on div "1 ההההההההההההההההההההההההההההההההההההההההההההההההההההההההההההההההההההההההההההה…" at bounding box center [305, 137] width 610 height 275
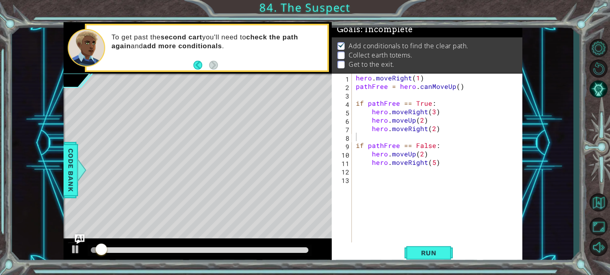
click at [116, 252] on div at bounding box center [200, 250] width 224 height 11
drag, startPoint x: 116, startPoint y: 252, endPoint x: 57, endPoint y: 242, distance: 60.0
click at [57, 242] on div "1 ההההההההההההההההההההההההההההההההההההההההההההההההההההההההההההההההההההההההההההה…" at bounding box center [292, 143] width 561 height 242
click at [451, 87] on div "hero . moveRight ( 1 ) pathFree = hero . canMoveUp ( ) if pathFree == True : he…" at bounding box center [439, 167] width 170 height 186
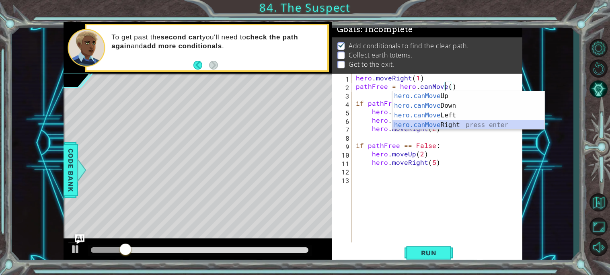
click at [472, 125] on div "hero.canMove Up press enter hero.canMove Down press enter hero.canMove Left pre…" at bounding box center [468, 120] width 152 height 58
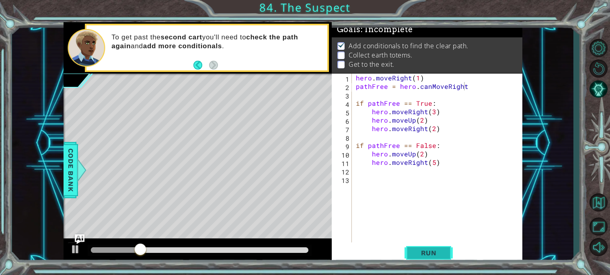
click at [427, 252] on span "Run" at bounding box center [429, 253] width 32 height 8
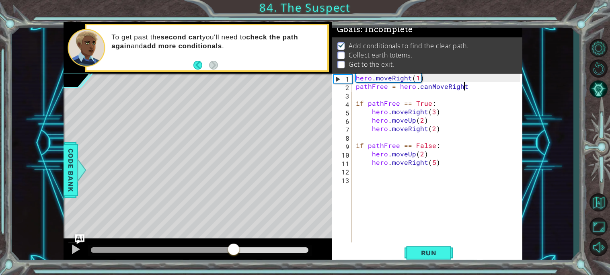
drag, startPoint x: 134, startPoint y: 250, endPoint x: 244, endPoint y: 261, distance: 110.3
click at [244, 261] on div at bounding box center [198, 251] width 268 height 26
click at [450, 250] on button "Run" at bounding box center [428, 252] width 48 height 19
click at [358, 108] on div "hero . moveRight ( 1 ) pathFree = hero . canMoveRight if pathFree == True : her…" at bounding box center [439, 167] width 170 height 186
click at [355, 102] on div "hero . moveRight ( 1 ) pathFree = hero . canMoveRight if pathFree == True : her…" at bounding box center [439, 167] width 170 height 186
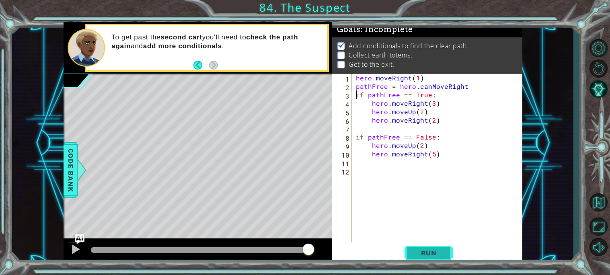
click at [430, 248] on button "Run" at bounding box center [428, 252] width 48 height 19
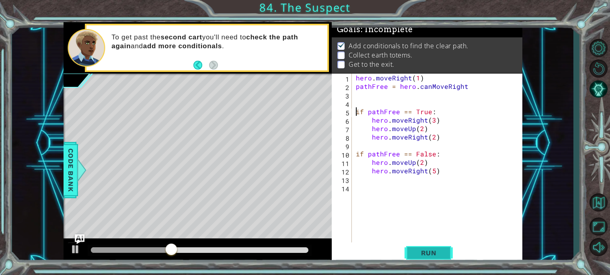
click at [447, 250] on button "Run" at bounding box center [428, 252] width 48 height 19
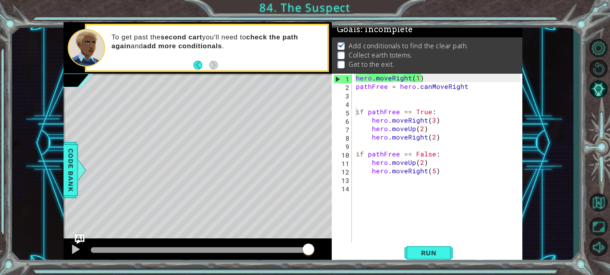
click at [352, 87] on div "if pathFree == True: 1 2 3 4 5 6 7 8 9 10 11 12 13 14 hero . moveRight ( 1 ) pa…" at bounding box center [426, 158] width 189 height 169
click at [355, 87] on div "hero . moveRight ( 1 ) pathFree = hero . canMoveRight if pathFree == True : her…" at bounding box center [439, 167] width 170 height 186
type textarea "pathFree = hero.canMoveRight"
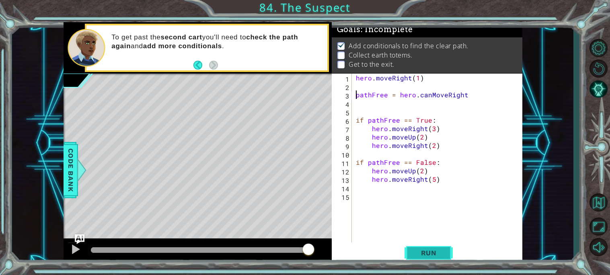
click at [413, 254] on span "Run" at bounding box center [429, 253] width 32 height 8
click at [359, 112] on div "hero . moveRight ( 1 ) pathFree = hero . canMoveRight if pathFree == True : her…" at bounding box center [439, 167] width 170 height 186
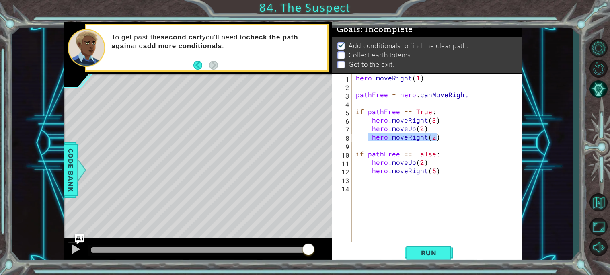
drag, startPoint x: 443, startPoint y: 137, endPoint x: 365, endPoint y: 135, distance: 77.6
click at [365, 135] on div "hero . moveRight ( 1 ) pathFree = hero . canMoveRight if pathFree == True : her…" at bounding box center [439, 167] width 170 height 186
type textarea "hero.moveRight(2)"
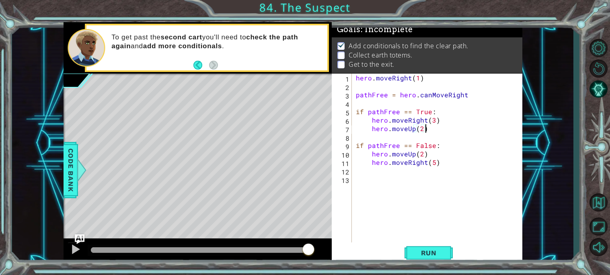
click at [434, 162] on div "hero . moveRight ( 1 ) pathFree = hero . canMoveRight if pathFree == True : her…" at bounding box center [439, 167] width 170 height 186
type textarea "hero.moveRight(3)"
click at [394, 174] on div "hero . moveRight ( 1 ) pathFree = hero . canMoveRight if pathFree == True : her…" at bounding box center [439, 167] width 170 height 186
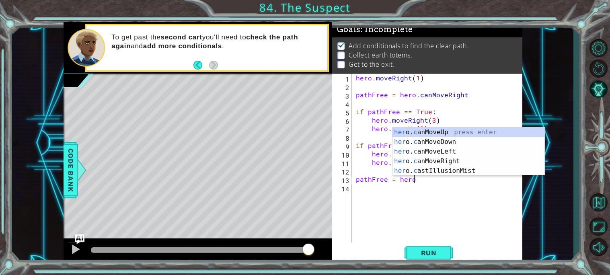
scroll to position [0, 3]
click at [502, 131] on div "her o. ca nMoveUp press enter her o. ca nMoveDown press enter her o. ca nMoveLe…" at bounding box center [468, 161] width 152 height 68
type textarea "pathFree = hero.canMoveUp()"
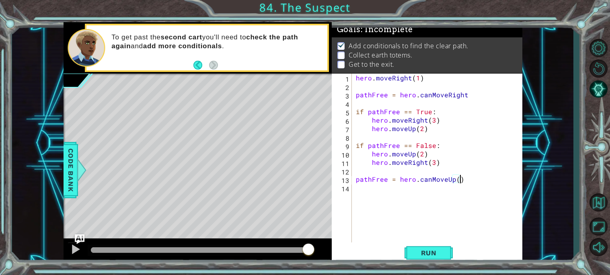
click at [458, 205] on div "hero . moveRight ( 1 ) pathFree = hero . canMoveRight if pathFree == True : her…" at bounding box center [439, 167] width 170 height 186
type textarea "if pathFree == True:"
click at [422, 208] on div "hero . moveRight ( 1 ) pathFree = hero . canMoveRight if pathFree == True : her…" at bounding box center [439, 167] width 170 height 186
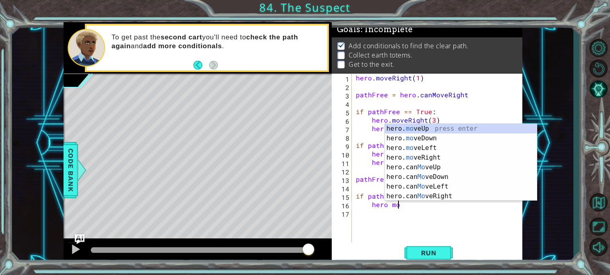
scroll to position [0, 2]
click at [442, 157] on div "hero. mov eUp press enter hero. mov eDown press enter hero. mov eLeft press ent…" at bounding box center [461, 172] width 152 height 96
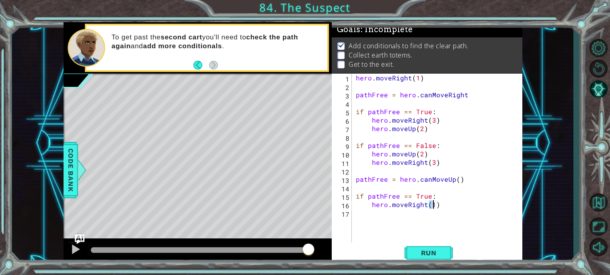
type textarea "hero.moveRight(2)"
click at [369, 207] on div "hero . moveRight ( 1 ) pathFree = hero . canMoveRight if pathFree == True : her…" at bounding box center [439, 167] width 170 height 186
click at [363, 219] on div "hero . moveRight ( 1 ) pathFree = hero . canMoveRight if pathFree == True : her…" at bounding box center [439, 167] width 170 height 186
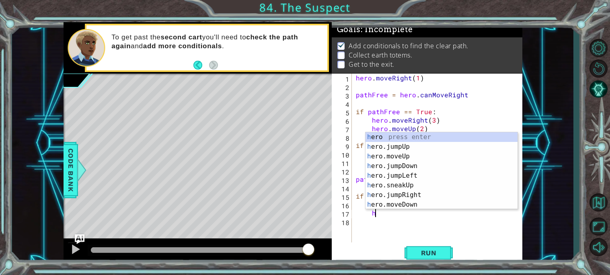
scroll to position [0, 1]
click at [403, 176] on div "her o press enter her o.jumpUp press enter her o.jumpDown press enter her o.jum…" at bounding box center [441, 180] width 152 height 96
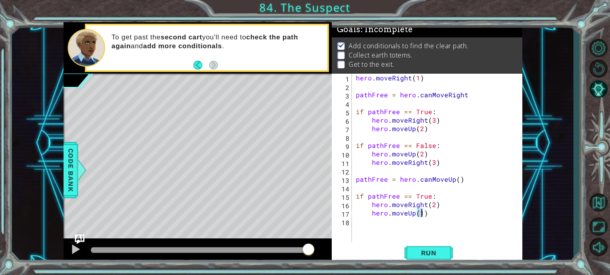
type textarea "hero.moveUp(2)"
type textarea "i"
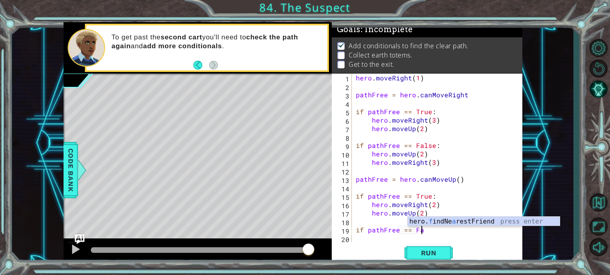
scroll to position [0, 4]
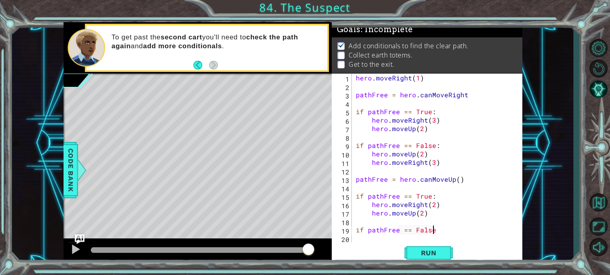
type textarea "if pathFree == False:"
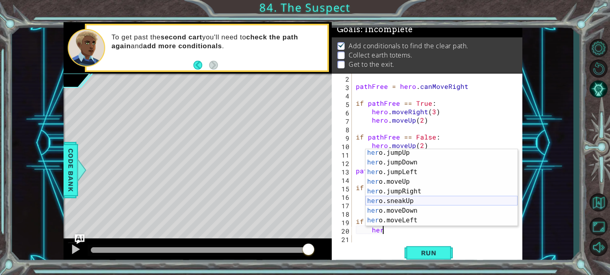
scroll to position [20, 0]
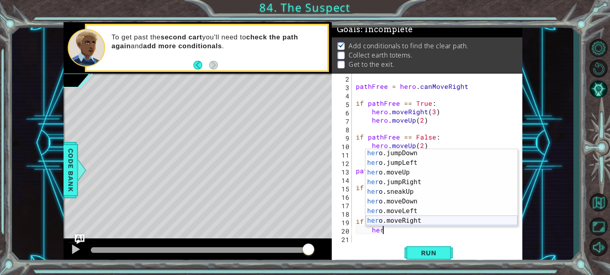
click at [413, 221] on div "her o.jumpDown press enter her o.jumpLeft press enter her o.moveUp press enter …" at bounding box center [441, 196] width 152 height 96
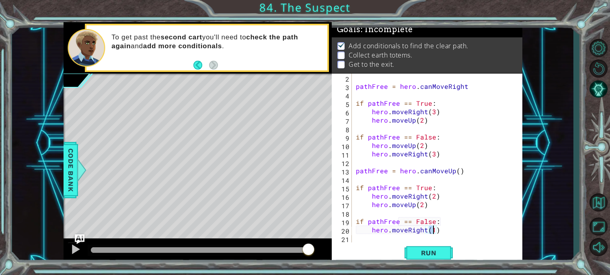
type textarea "hero.moveRight(2)"
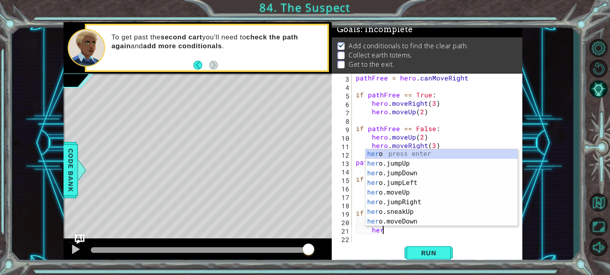
scroll to position [0, 1]
click at [420, 200] on div "hero press enter hero .jumpUp press enter hero .jumpDown press enter hero .jump…" at bounding box center [441, 197] width 152 height 96
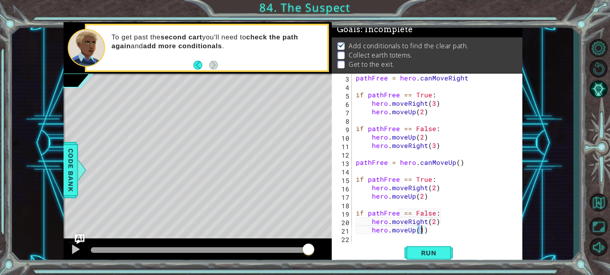
type textarea "hero.moveUp(2)"
click at [392, 240] on div "pathFree = hero . canMoveRight if pathFree == True : hero . moveRight ( 3 ) her…" at bounding box center [439, 167] width 170 height 186
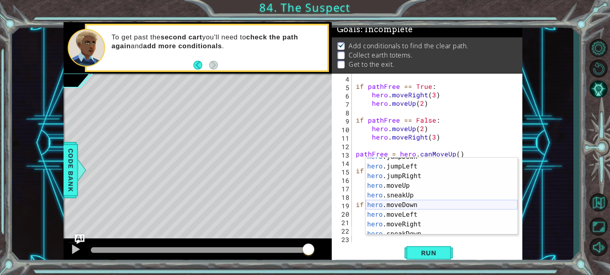
scroll to position [27, 0]
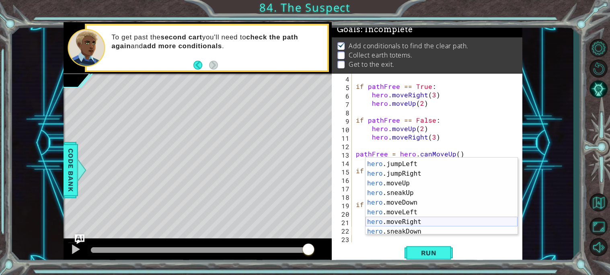
click at [408, 218] on div "hero .jumpDown press enter hero .jumpLeft press enter hero .jumpRight press ent…" at bounding box center [441, 198] width 152 height 96
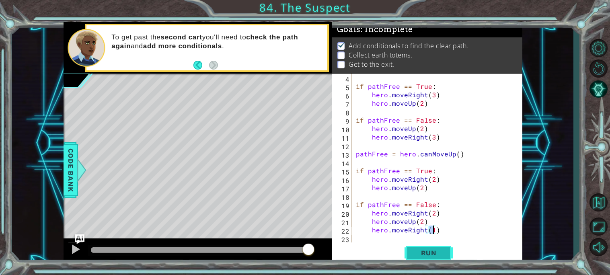
click at [419, 249] on span "Run" at bounding box center [429, 253] width 32 height 8
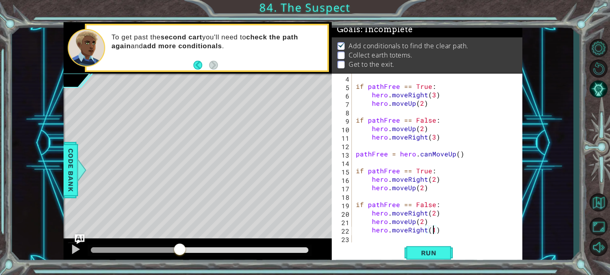
drag, startPoint x: 179, startPoint y: 248, endPoint x: 489, endPoint y: 221, distance: 310.7
click at [489, 221] on div "1 ההההההההההההההההההההההההההההההההההההההההההההההההההההההההההההההההההההההההההההה…" at bounding box center [293, 143] width 459 height 242
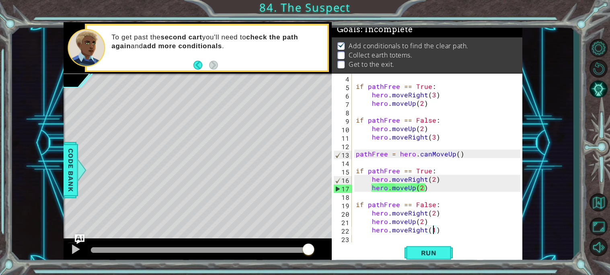
drag, startPoint x: 89, startPoint y: 246, endPoint x: 326, endPoint y: 250, distance: 236.8
click at [326, 250] on div at bounding box center [198, 251] width 268 height 26
click at [439, 254] on span "Run" at bounding box center [429, 253] width 32 height 8
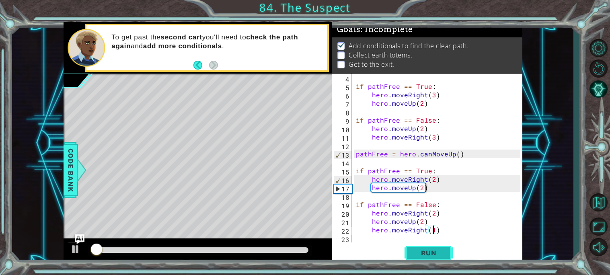
click at [442, 251] on span "Run" at bounding box center [429, 253] width 32 height 8
click at [427, 247] on button "Run" at bounding box center [428, 252] width 48 height 19
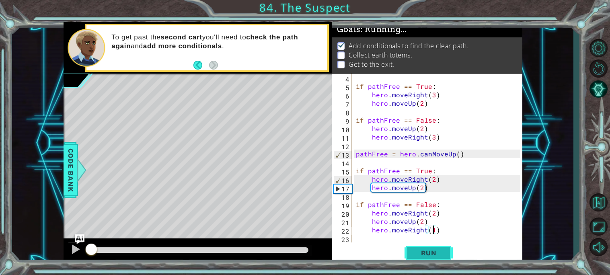
click at [427, 247] on button "Run" at bounding box center [428, 252] width 48 height 19
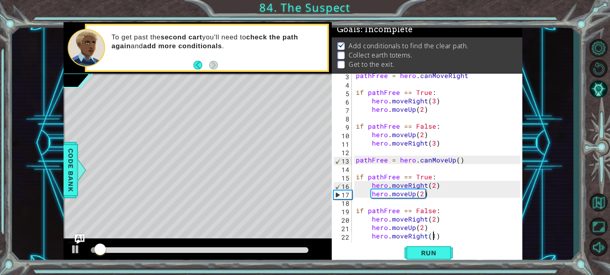
scroll to position [25, 0]
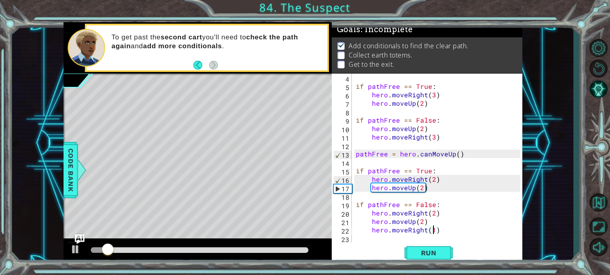
click at [355, 153] on div "if pathFree == True : hero . moveRight ( 3 ) hero . moveUp ( 2 ) if pathFree ==…" at bounding box center [439, 167] width 170 height 186
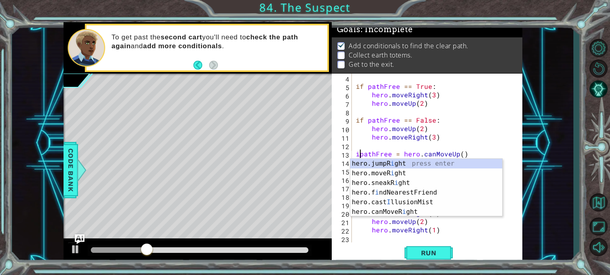
scroll to position [0, 0]
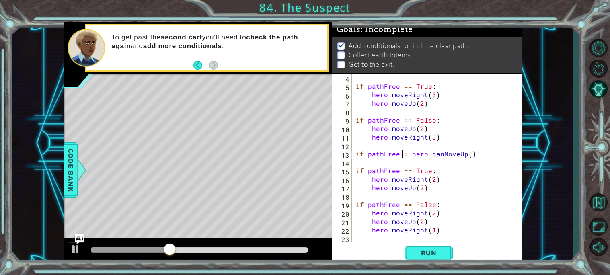
type textarea "if pathFree == hero.canMoveUp()"
click at [357, 173] on div "if pathFree == True : hero . moveRight ( 3 ) hero . moveUp ( 2 ) if pathFree ==…" at bounding box center [439, 167] width 170 height 186
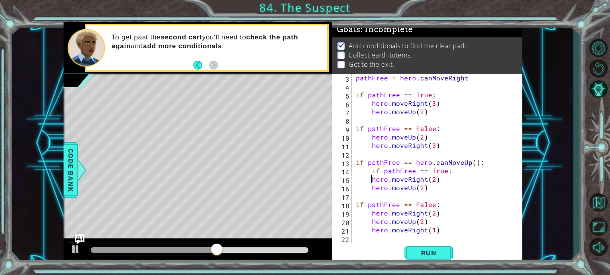
click at [372, 180] on div "pathFree = hero . canMoveRight if pathFree == True : hero . moveRight ( 3 ) her…" at bounding box center [439, 167] width 170 height 186
click at [371, 188] on div "pathFree = hero . canMoveRight if pathFree == True : hero . moveRight ( 3 ) her…" at bounding box center [439, 167] width 170 height 186
click at [353, 207] on div "hero.moveUp(2) 3 4 5 6 7 8 9 10 11 12 13 14 15 16 17 18 19 20 21 22 pathFree = …" at bounding box center [426, 158] width 189 height 169
click at [355, 206] on div "pathFree = hero . canMoveRight if pathFree == True : hero . moveRight ( 3 ) her…" at bounding box center [439, 167] width 170 height 186
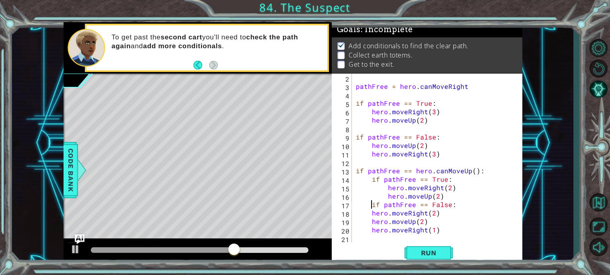
scroll to position [8, 0]
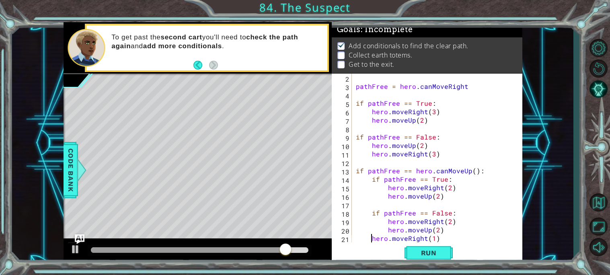
type textarea "hero.moveRight(1)"
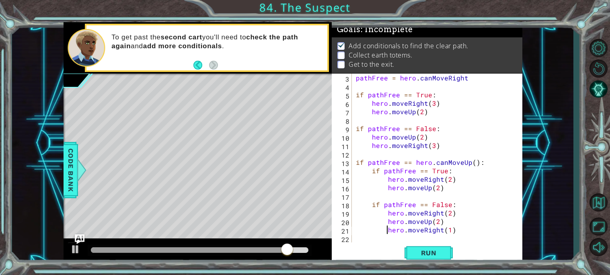
scroll to position [17, 0]
click at [430, 262] on div "hero.moveRight(1) 3 4 5 6 7 8 9 10 11 12 13 14 15 16 17 18 19 20 21 22 pathFree…" at bounding box center [427, 169] width 191 height 191
click at [427, 258] on button "Run" at bounding box center [428, 252] width 48 height 19
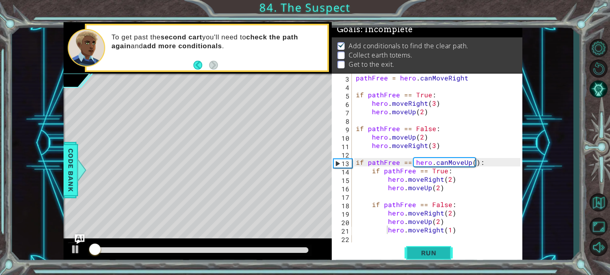
click at [427, 258] on button "Run" at bounding box center [428, 252] width 48 height 19
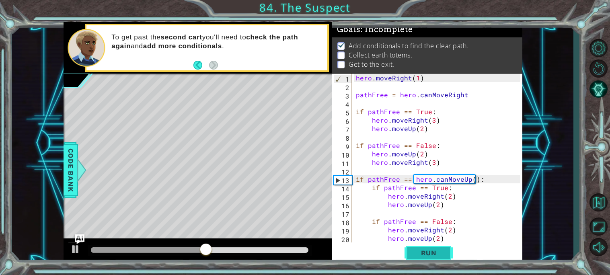
click at [423, 254] on span "Run" at bounding box center [429, 253] width 32 height 8
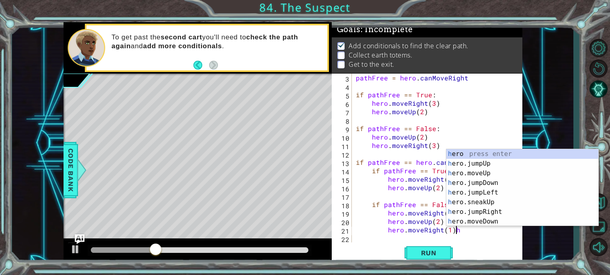
type textarea "hero.moveRight(1)"
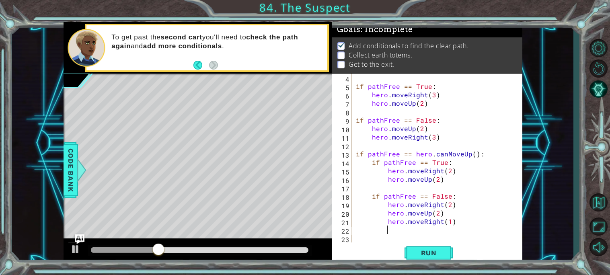
scroll to position [25, 0]
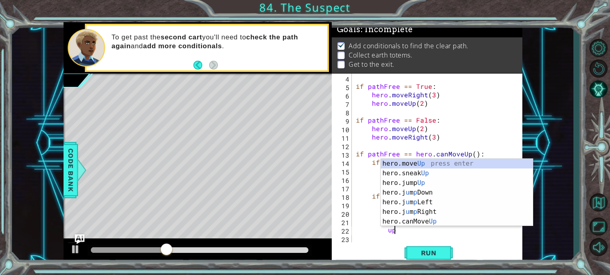
type textarea "u"
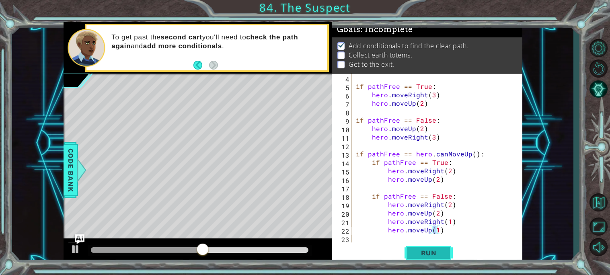
click at [432, 253] on span "Run" at bounding box center [429, 253] width 32 height 8
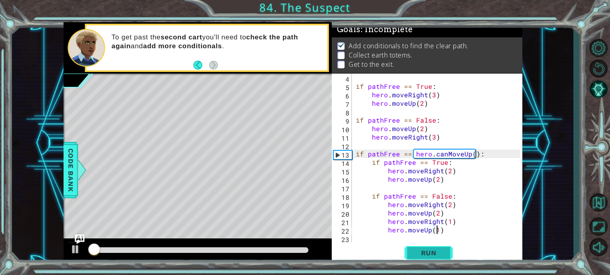
click at [432, 253] on span "Run" at bounding box center [429, 253] width 32 height 8
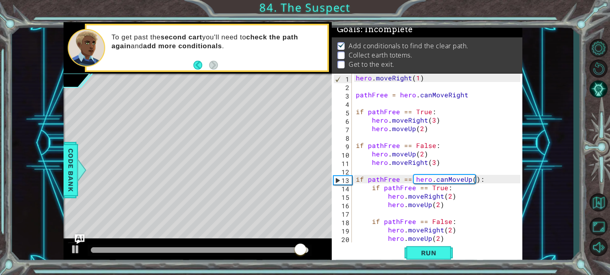
click at [484, 94] on div "hero . moveRight ( 1 ) pathFree = hero . canMoveRight if pathFree == True : her…" at bounding box center [439, 167] width 170 height 186
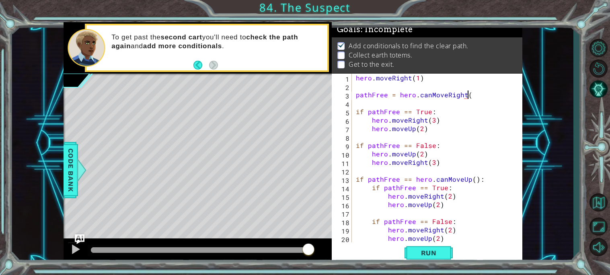
scroll to position [0, 6]
type textarea "pathFree = hero.canMoveRight()"
click at [441, 255] on span "Run" at bounding box center [429, 253] width 32 height 8
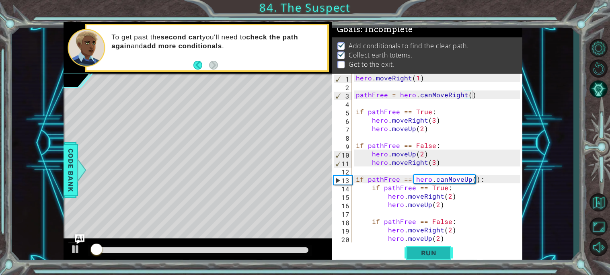
click at [441, 255] on span "Run" at bounding box center [429, 253] width 32 height 8
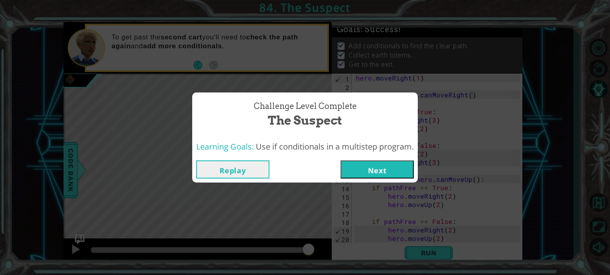
click at [369, 161] on button "Next" at bounding box center [376, 169] width 73 height 18
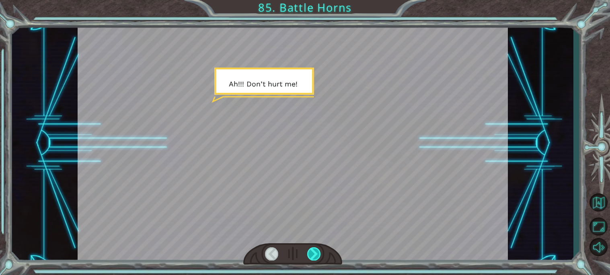
click at [311, 255] on div at bounding box center [314, 253] width 14 height 13
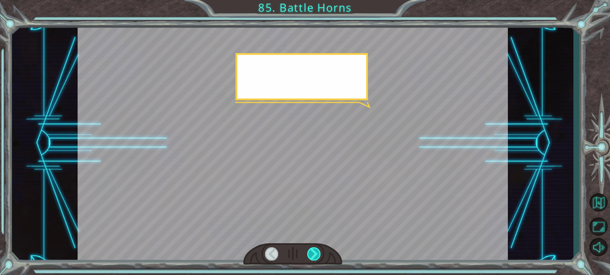
click at [311, 255] on div at bounding box center [314, 253] width 14 height 13
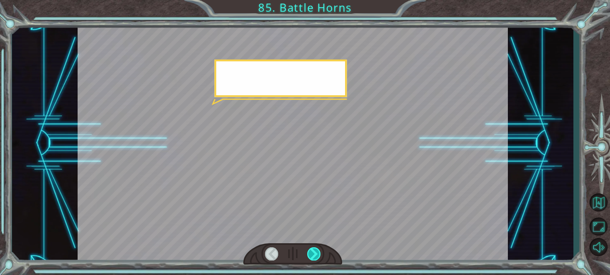
click at [311, 255] on div at bounding box center [314, 253] width 14 height 13
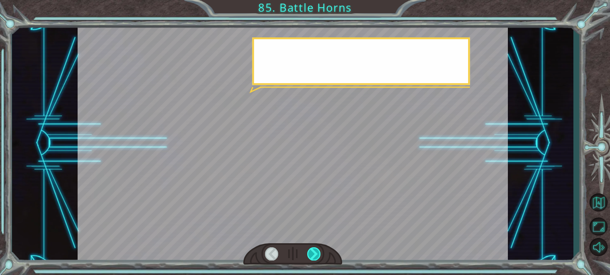
click at [311, 255] on div at bounding box center [314, 253] width 14 height 13
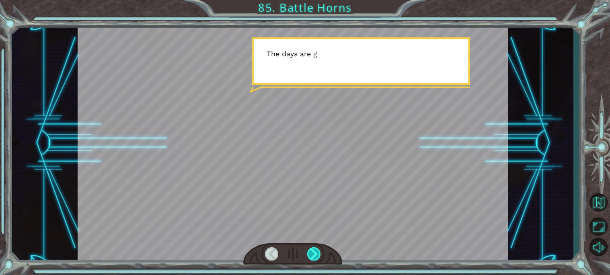
click at [311, 255] on div at bounding box center [314, 253] width 14 height 13
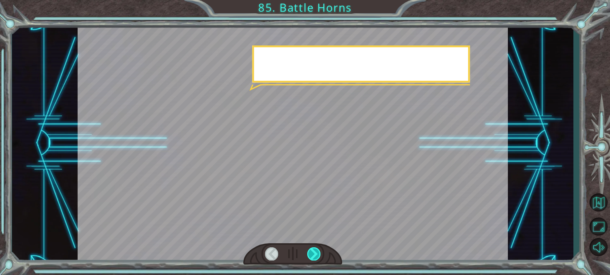
click at [311, 255] on div at bounding box center [314, 253] width 14 height 13
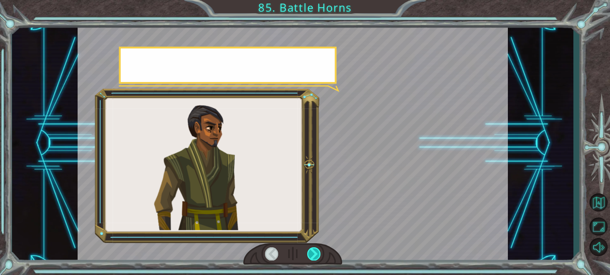
click at [311, 255] on div at bounding box center [314, 253] width 14 height 13
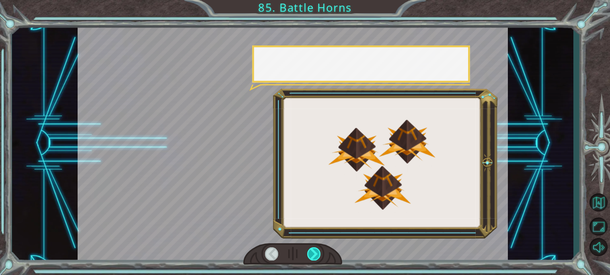
click at [311, 255] on div at bounding box center [314, 253] width 14 height 13
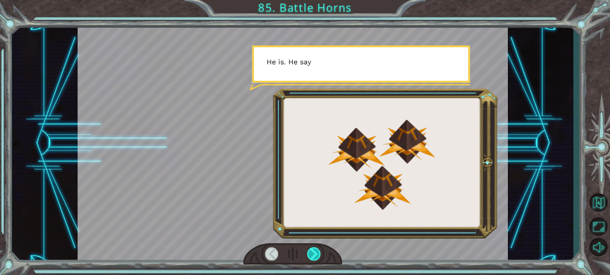
click at [311, 255] on div at bounding box center [314, 253] width 14 height 13
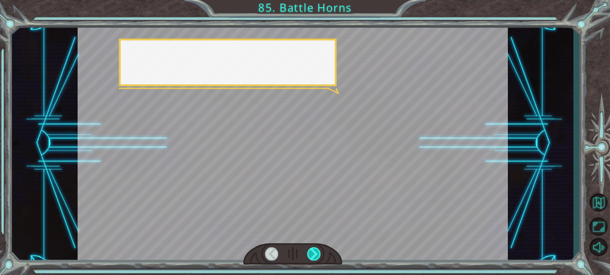
click at [311, 255] on div at bounding box center [314, 253] width 14 height 13
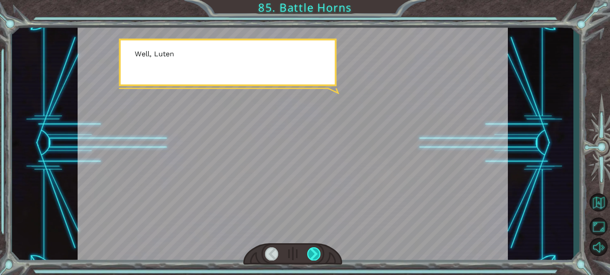
click at [311, 255] on div at bounding box center [314, 253] width 14 height 13
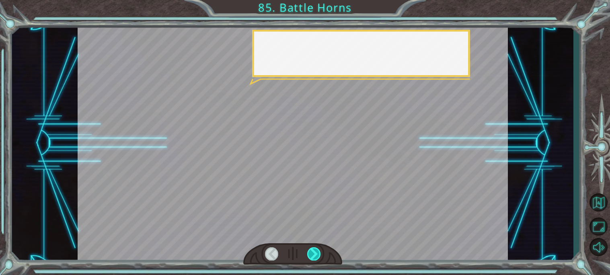
click at [311, 255] on div at bounding box center [314, 253] width 14 height 13
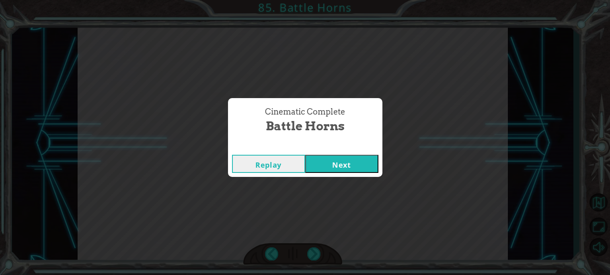
click at [311, 164] on button "Next" at bounding box center [341, 164] width 73 height 18
click at [321, 158] on button "Next" at bounding box center [341, 164] width 73 height 18
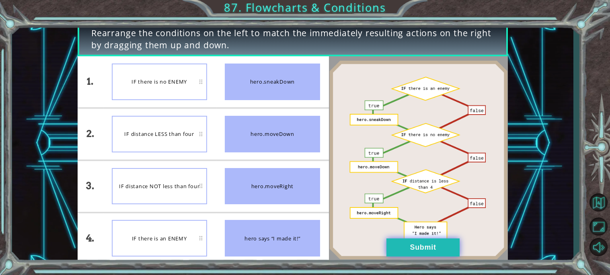
click at [423, 252] on button "Submit" at bounding box center [422, 247] width 73 height 18
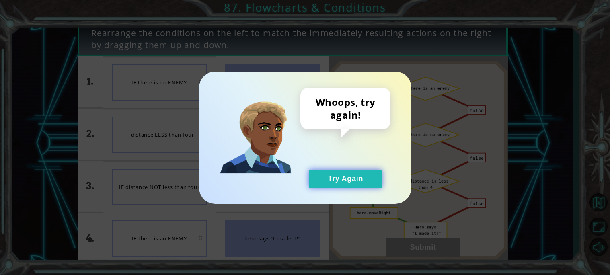
click at [361, 173] on button "Try Again" at bounding box center [345, 179] width 73 height 18
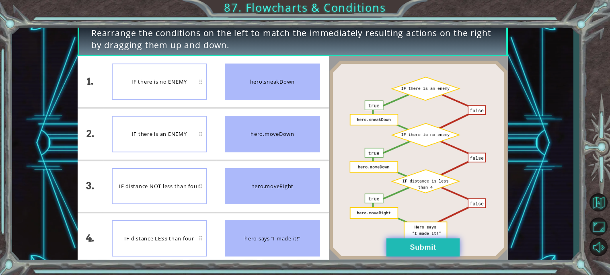
click at [426, 252] on button "Submit" at bounding box center [422, 247] width 73 height 18
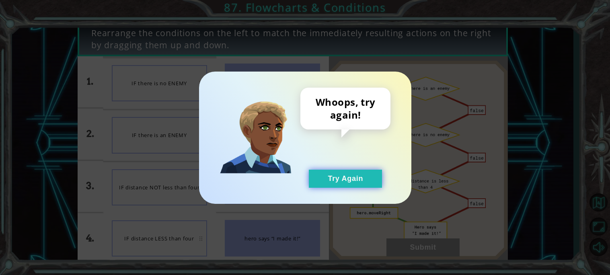
click at [344, 187] on button "Try Again" at bounding box center [345, 179] width 73 height 18
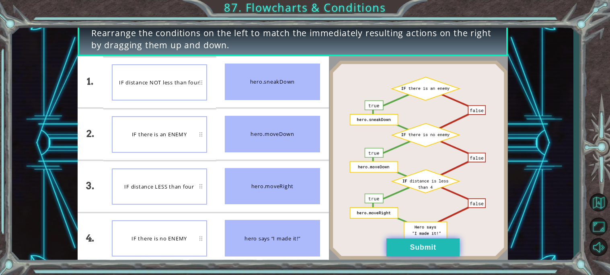
click at [414, 251] on button "Submit" at bounding box center [422, 247] width 73 height 18
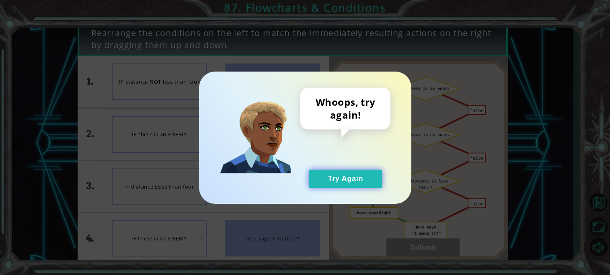
click at [352, 180] on button "Try Again" at bounding box center [345, 179] width 73 height 18
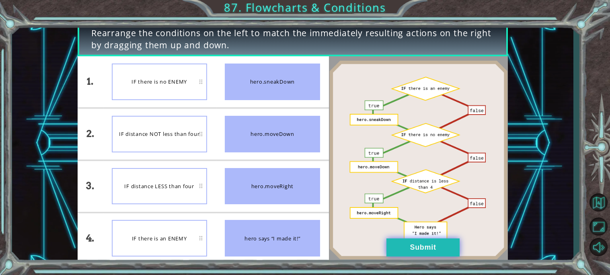
click at [423, 252] on button "Submit" at bounding box center [422, 247] width 73 height 18
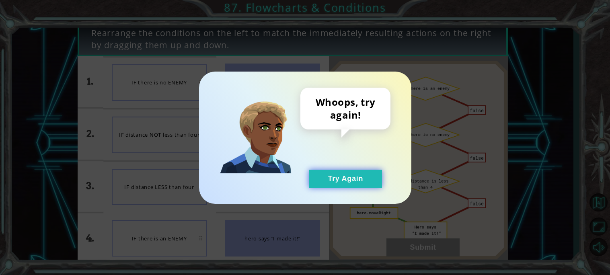
click at [353, 176] on button "Try Again" at bounding box center [345, 179] width 73 height 18
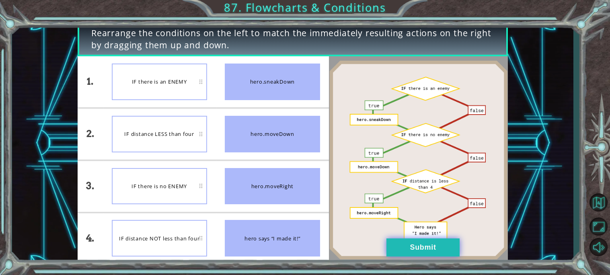
click at [427, 245] on button "Submit" at bounding box center [422, 247] width 73 height 18
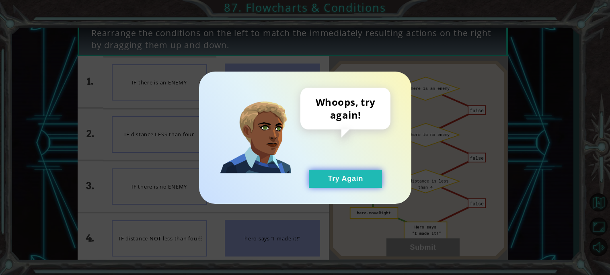
click at [346, 180] on button "Try Again" at bounding box center [345, 179] width 73 height 18
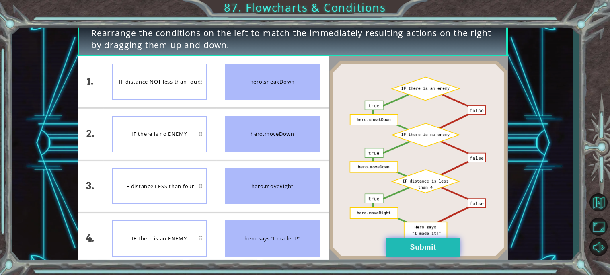
click at [440, 254] on button "Submit" at bounding box center [422, 247] width 73 height 18
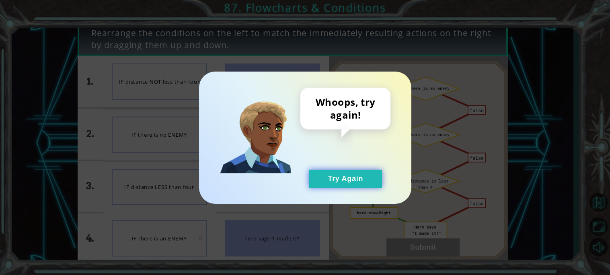
click at [348, 184] on button "Try Again" at bounding box center [345, 179] width 73 height 18
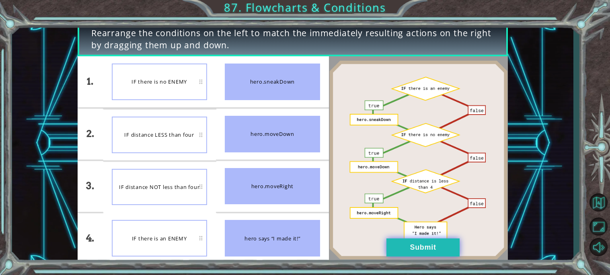
click at [442, 253] on button "Submit" at bounding box center [422, 247] width 73 height 18
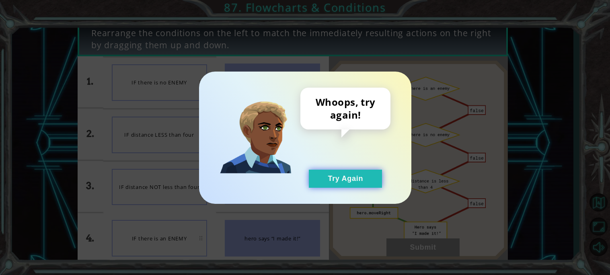
click at [352, 186] on button "Try Again" at bounding box center [345, 179] width 73 height 18
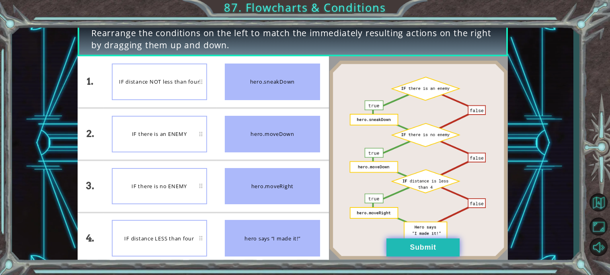
click at [440, 249] on button "Submit" at bounding box center [422, 247] width 73 height 18
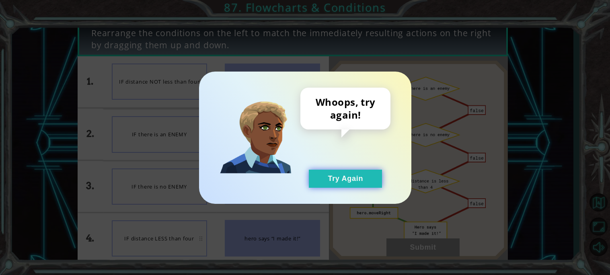
click at [345, 186] on button "Try Again" at bounding box center [345, 179] width 73 height 18
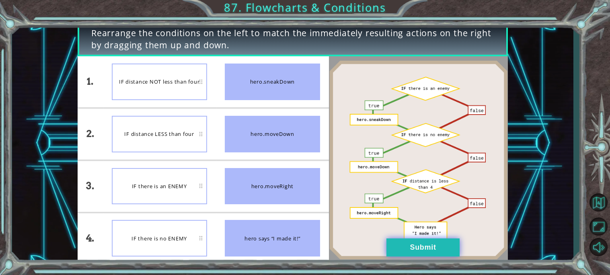
click at [430, 254] on button "Submit" at bounding box center [422, 247] width 73 height 18
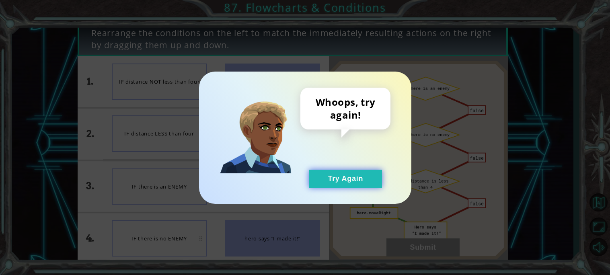
click at [352, 177] on button "Try Again" at bounding box center [345, 179] width 73 height 18
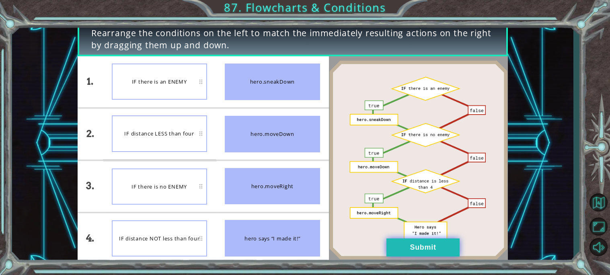
click at [416, 249] on button "Submit" at bounding box center [422, 247] width 73 height 18
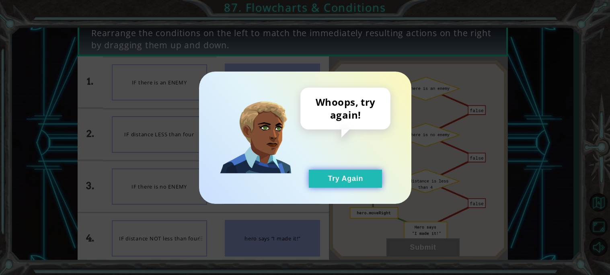
click at [353, 185] on button "Try Again" at bounding box center [345, 179] width 73 height 18
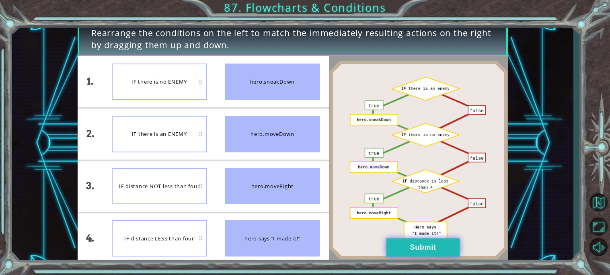
click at [430, 248] on button "Submit" at bounding box center [422, 247] width 73 height 18
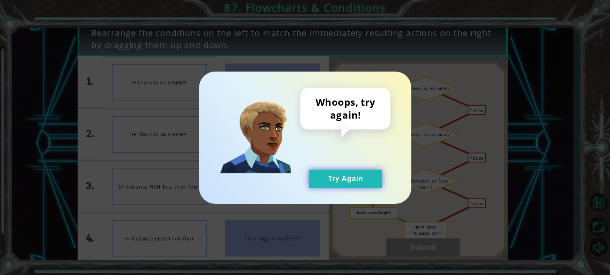
click at [359, 187] on button "Try Again" at bounding box center [345, 179] width 73 height 18
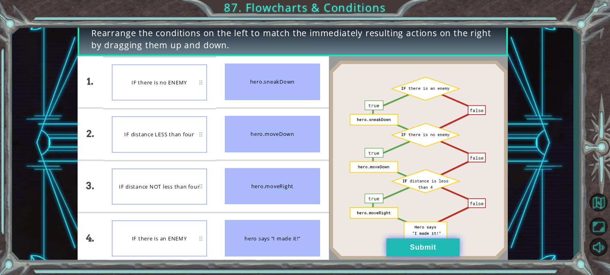
click at [410, 251] on button "Submit" at bounding box center [422, 247] width 73 height 18
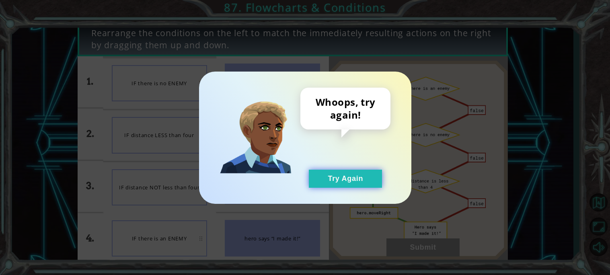
click at [362, 179] on button "Try Again" at bounding box center [345, 179] width 73 height 18
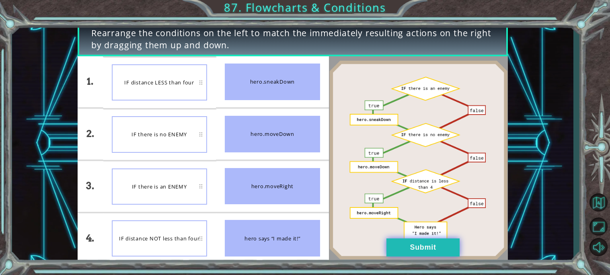
click at [418, 250] on button "Submit" at bounding box center [422, 247] width 73 height 18
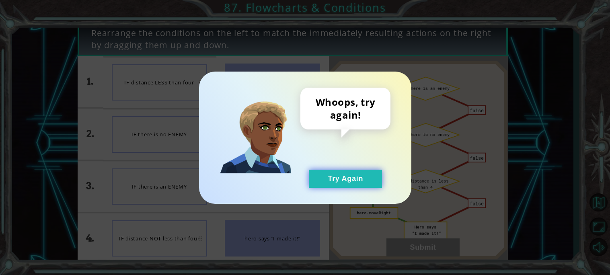
click at [350, 184] on button "Try Again" at bounding box center [345, 179] width 73 height 18
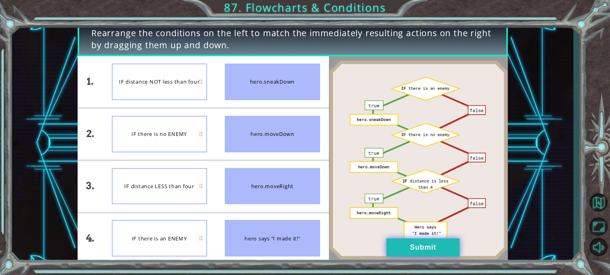
click at [428, 251] on button "Submit" at bounding box center [422, 247] width 73 height 18
click at [431, 251] on button "Submit" at bounding box center [422, 247] width 73 height 18
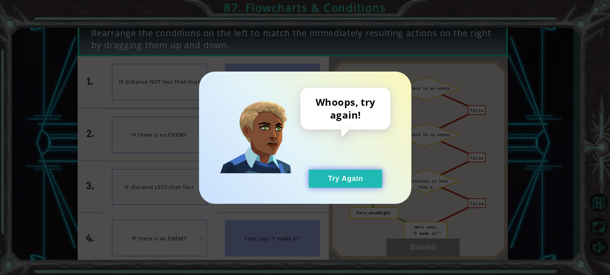
click at [349, 176] on button "Try Again" at bounding box center [345, 179] width 73 height 18
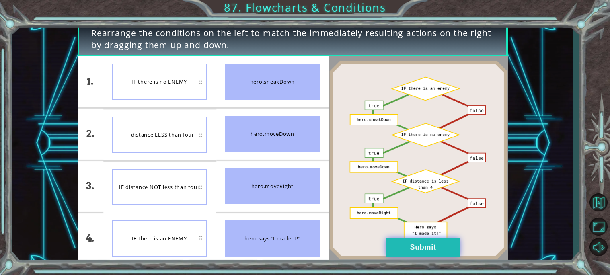
click at [419, 247] on button "Submit" at bounding box center [422, 247] width 73 height 18
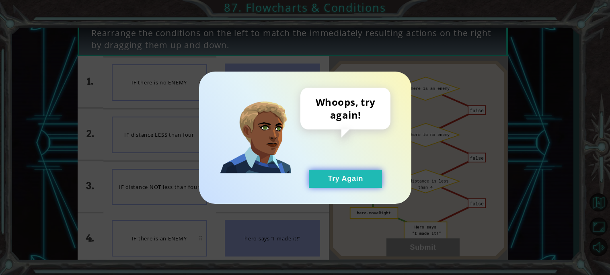
click at [348, 170] on button "Try Again" at bounding box center [345, 179] width 73 height 18
click at [359, 175] on button "Try Again" at bounding box center [345, 179] width 73 height 18
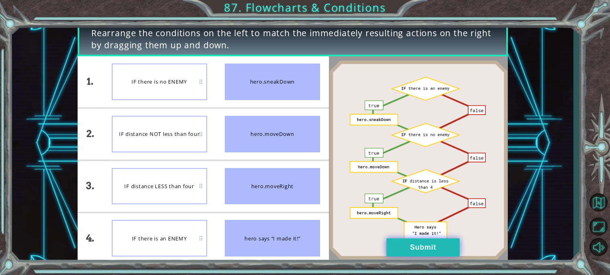
click at [414, 239] on button "Submit" at bounding box center [422, 247] width 73 height 18
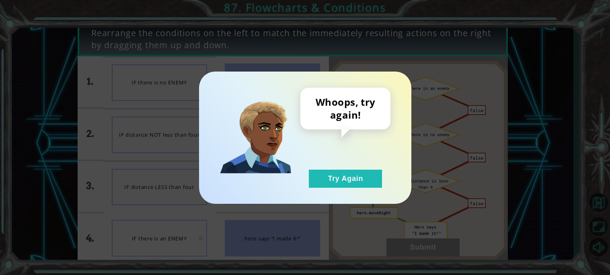
click at [421, 245] on div "Whoops, try again! Try Again" at bounding box center [305, 137] width 610 height 275
click at [352, 177] on button "Try Again" at bounding box center [345, 179] width 73 height 18
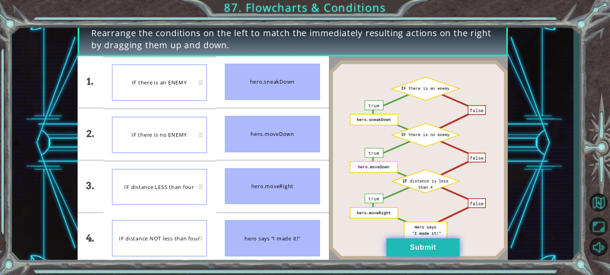
click at [426, 256] on button "Submit" at bounding box center [422, 247] width 73 height 18
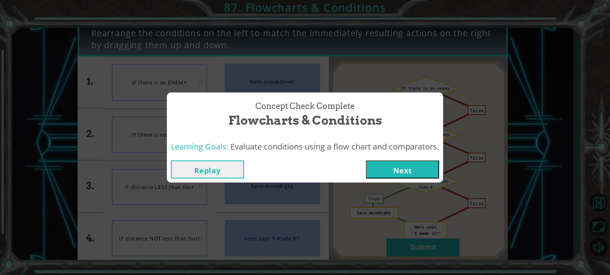
click at [399, 174] on button "Next" at bounding box center [402, 169] width 73 height 18
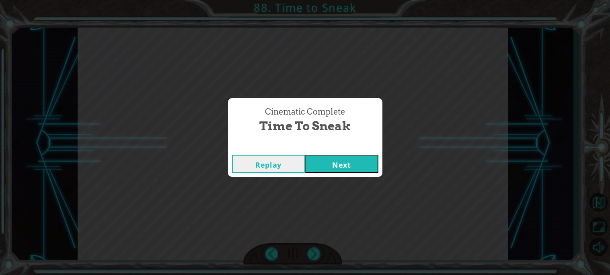
click at [354, 132] on div "Cinematic Complete Time to Sneak" at bounding box center [305, 120] width 146 height 37
click at [352, 156] on button "Next" at bounding box center [341, 164] width 73 height 18
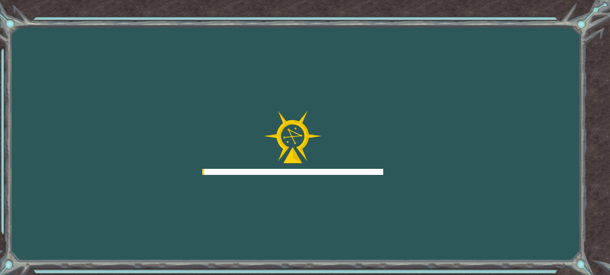
click at [366, 161] on div at bounding box center [292, 143] width 181 height 64
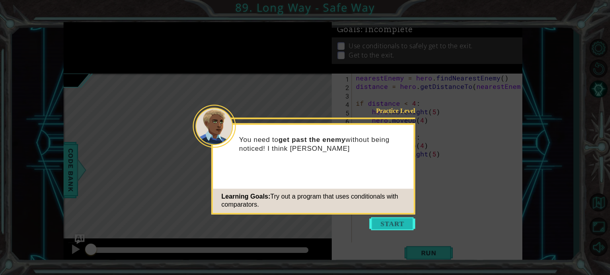
click at [402, 221] on button "Start" at bounding box center [392, 223] width 46 height 13
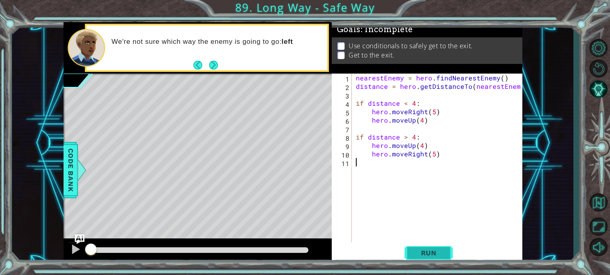
click at [446, 248] on button "Run" at bounding box center [428, 252] width 48 height 19
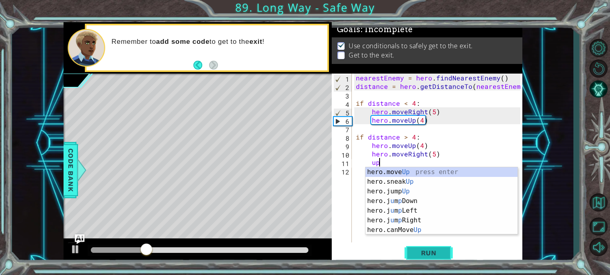
scroll to position [0, 1]
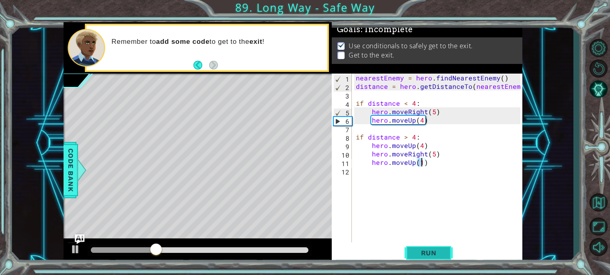
type textarea "hero.moveUp(1)"
click at [426, 251] on span "Run" at bounding box center [429, 253] width 32 height 8
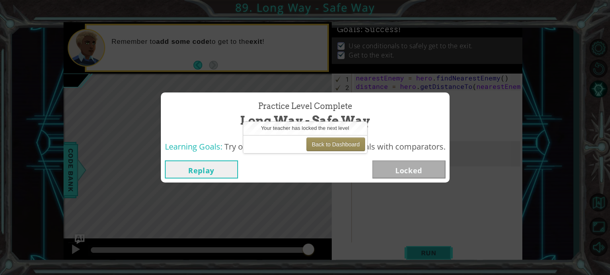
click at [313, 136] on body "1 ההההההההההההההההההההההההההההההההההההההההההההההההההההההההההההההההההההההההההההה…" at bounding box center [305, 137] width 610 height 275
